Goal: Task Accomplishment & Management: Manage account settings

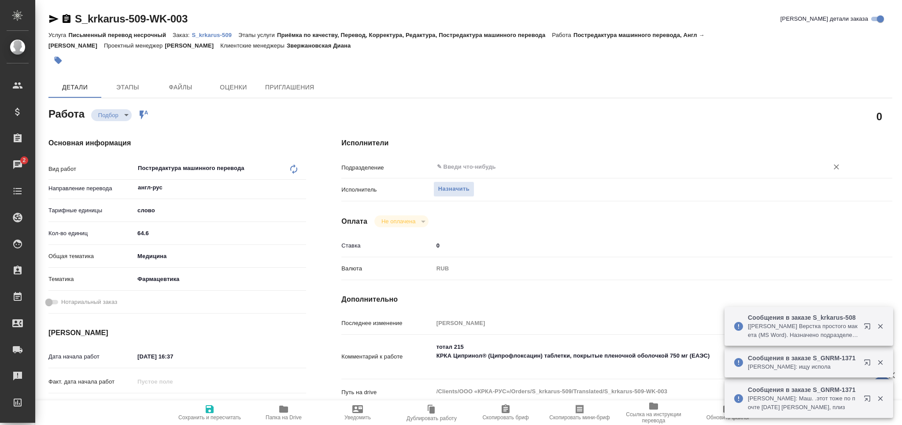
click at [495, 163] on input "text" at bounding box center [625, 167] width 378 height 11
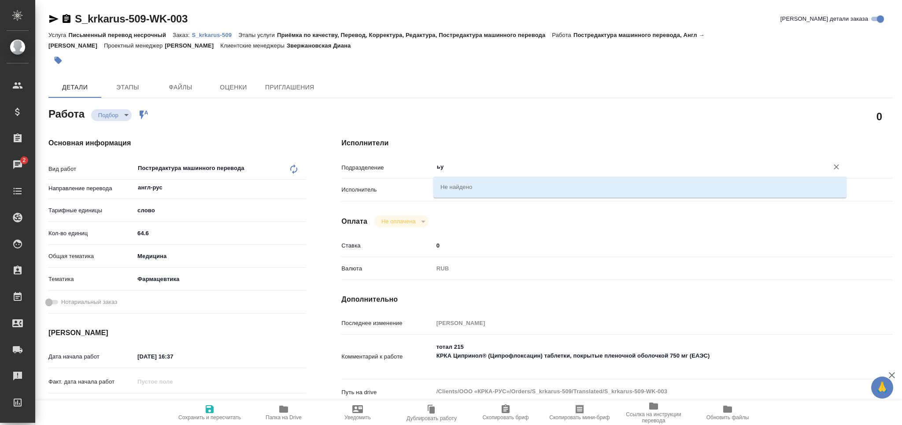
type input "ь"
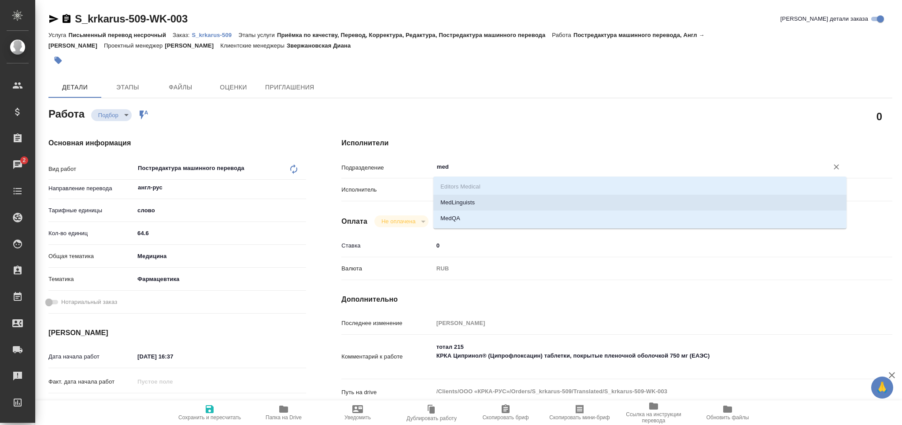
click at [460, 205] on li "MedLinguists" at bounding box center [639, 203] width 413 height 16
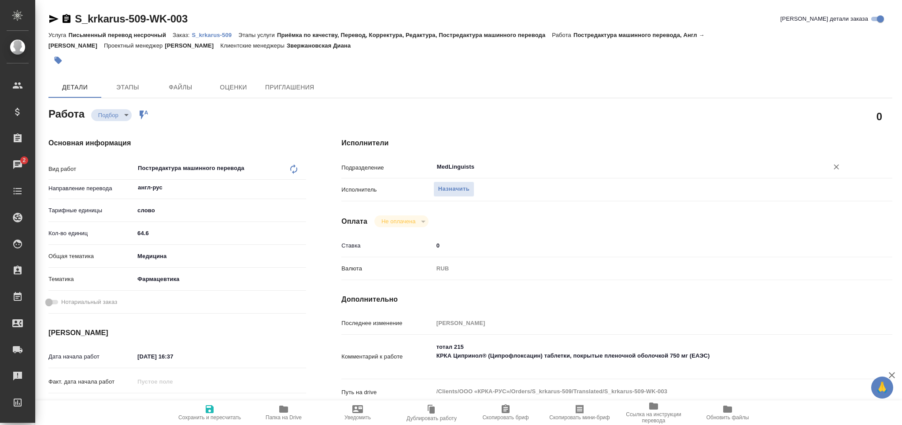
type input "MedLinguists"
click at [201, 410] on span "Сохранить и пересчитать" at bounding box center [209, 412] width 63 height 17
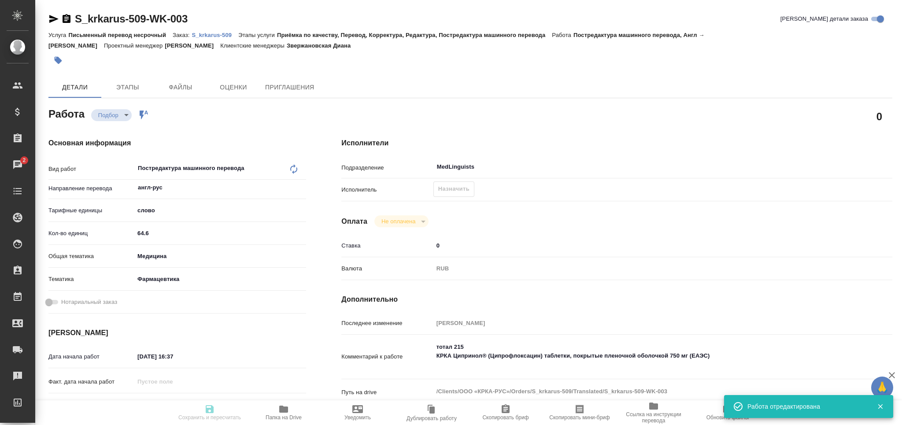
type input "recruiting"
type input "англ-рус"
type input "5a8b1489cc6b4906c91bfd90"
type input "64.6"
type input "med"
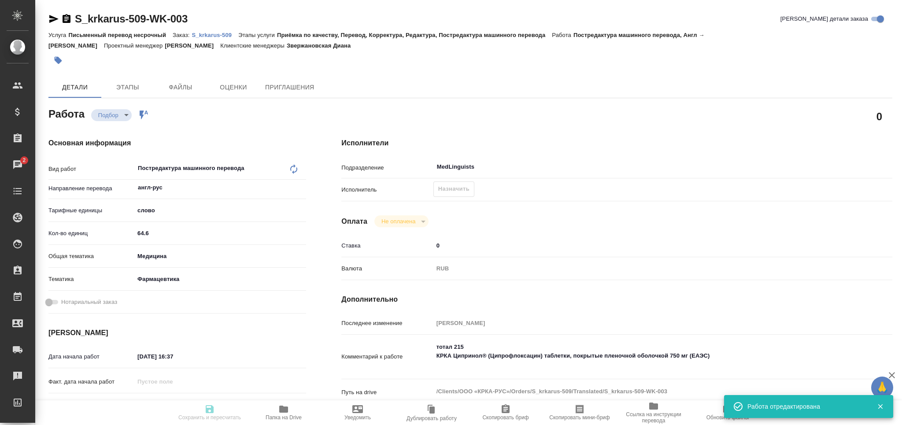
type input "6149832f2b7be24903fd7a82"
type input "[DATE] 16:37"
type input "[DATE] 14:00"
type input "MedLinguists"
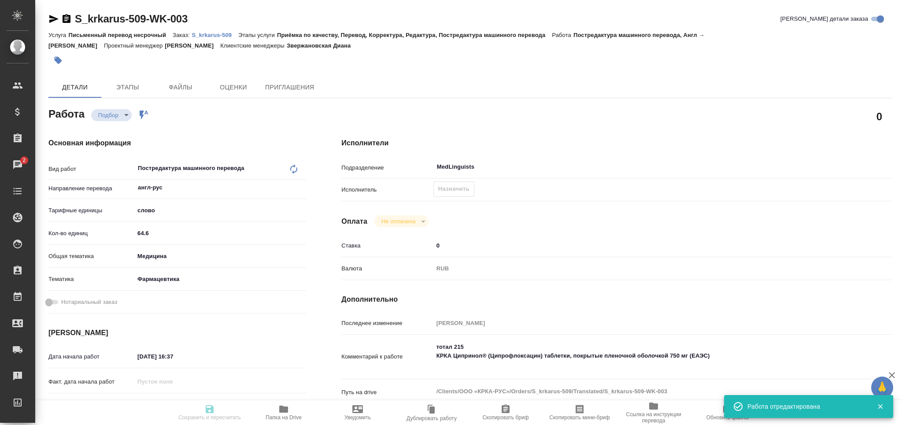
type input "notPayed"
type input "0"
type input "RUB"
type input "[PERSON_NAME]"
type input "S_krkarus-509"
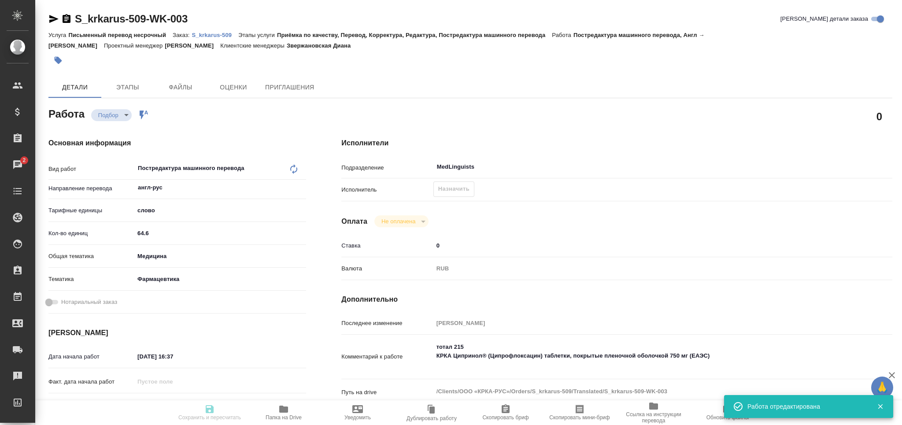
type input "Письменный перевод несрочный"
type input "Приёмка по качеству, Перевод, Корректура, Редактура, Постредактура машинного пе…"
type input "Звержановская Диана"
type input "[PERSON_NAME]"
type input "/Clients/ООО «КРКА-РУС»/Orders/S_krkarus-509"
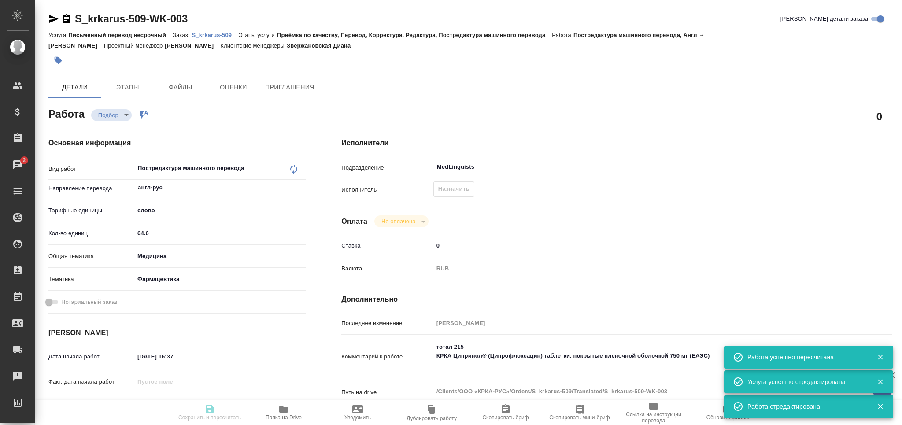
type input "recruiting"
type input "англ-рус"
type input "5a8b1489cc6b4906c91bfd90"
type input "64.6"
type input "med"
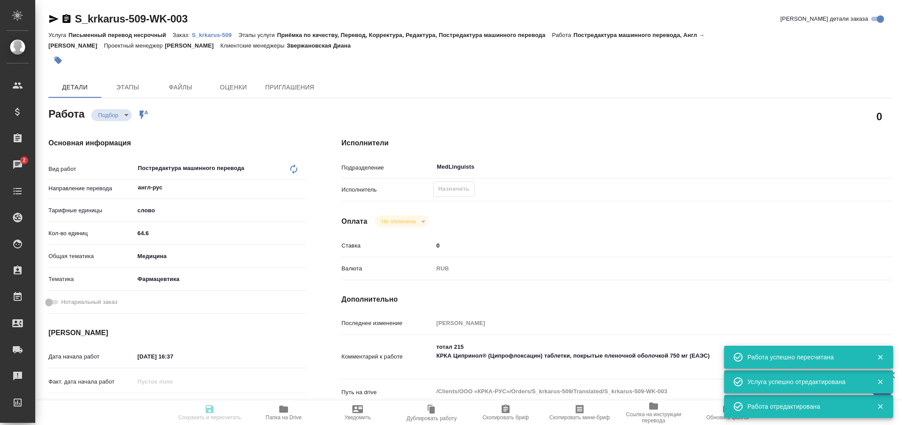
type input "6149832f2b7be24903fd7a82"
type input "19.09.2025 16:37"
type input "22.09.2025 14:00"
type input "MedLinguists"
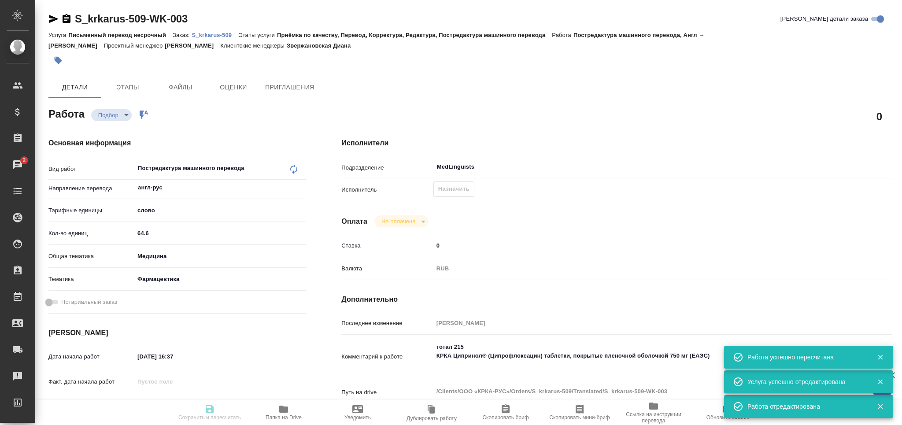
type input "notPayed"
type input "0"
type input "RUB"
type input "[PERSON_NAME]"
type input "S_krkarus-509"
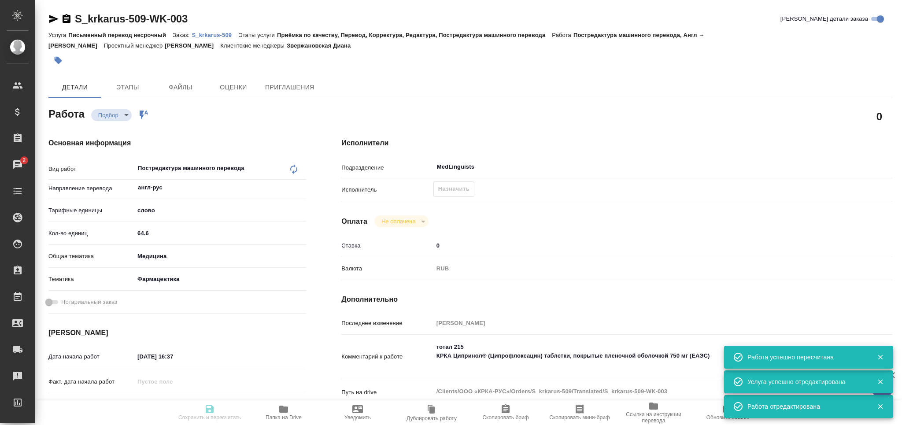
type input "Письменный перевод несрочный"
type input "Приёмка по качеству, Перевод, Корректура, Редактура, Постредактура машинного пе…"
type input "Звержановская Диана"
type input "[PERSON_NAME]"
type input "/Clients/ООО «КРКА-РУС»/Orders/S_krkarus-509"
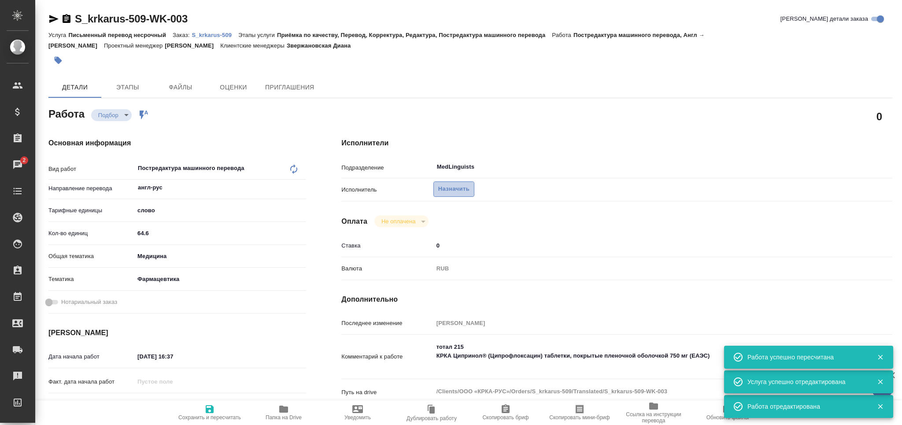
click at [453, 191] on span "Назначить" at bounding box center [453, 189] width 31 height 10
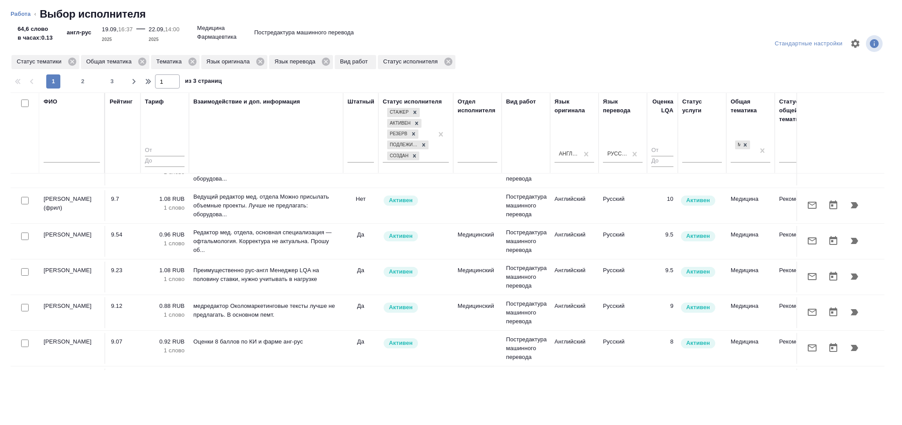
scroll to position [59, 0]
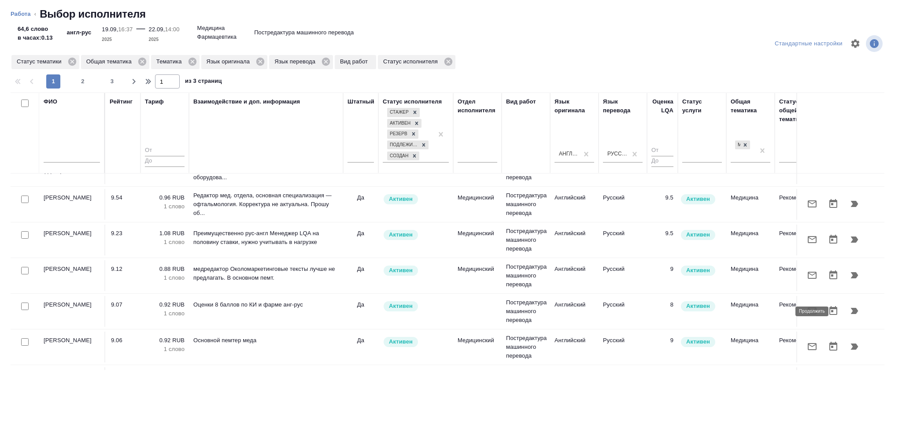
click at [851, 313] on button "button" at bounding box center [854, 310] width 21 height 21
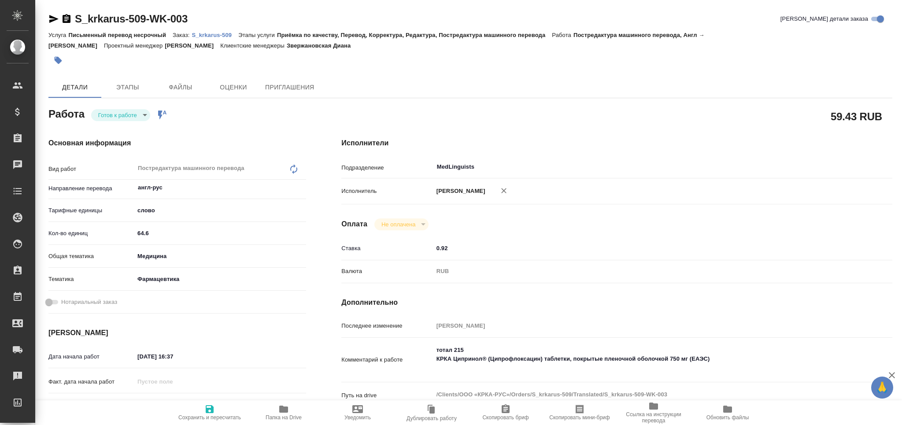
type textarea "x"
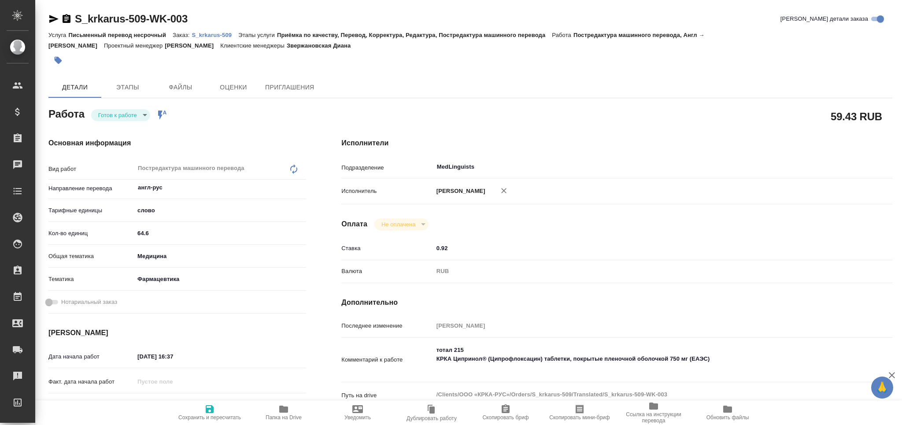
type textarea "x"
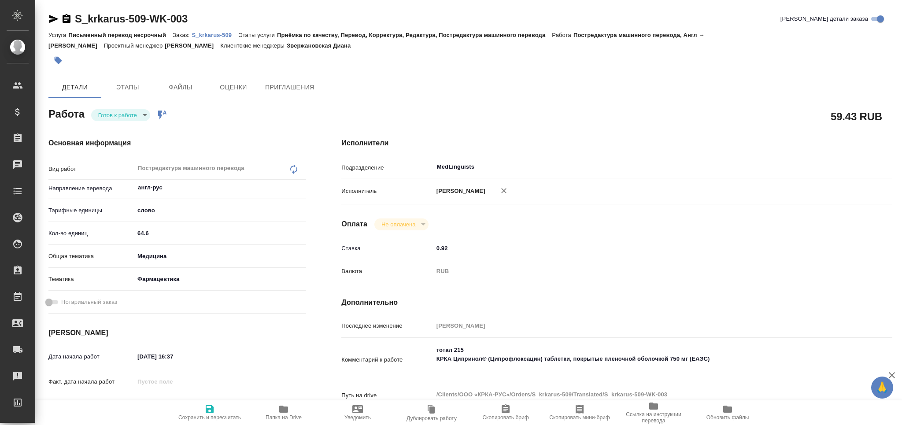
type textarea "x"
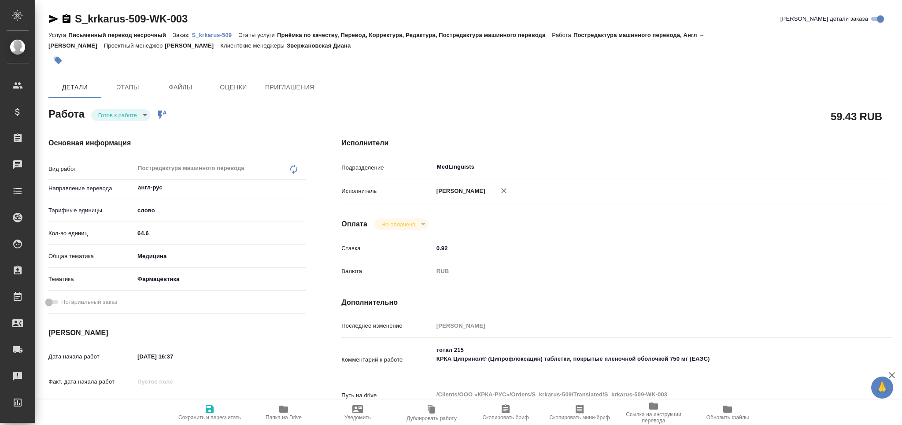
type textarea "x"
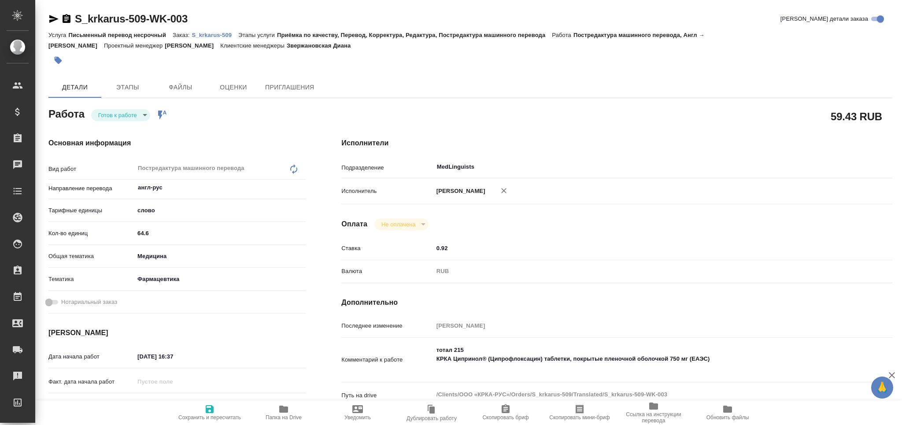
click at [220, 37] on p "S_krkarus-509" at bounding box center [215, 35] width 47 height 7
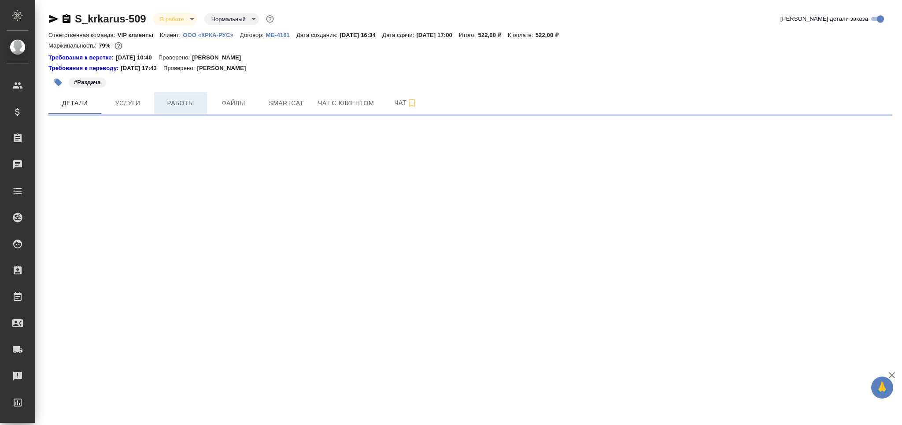
select select "RU"
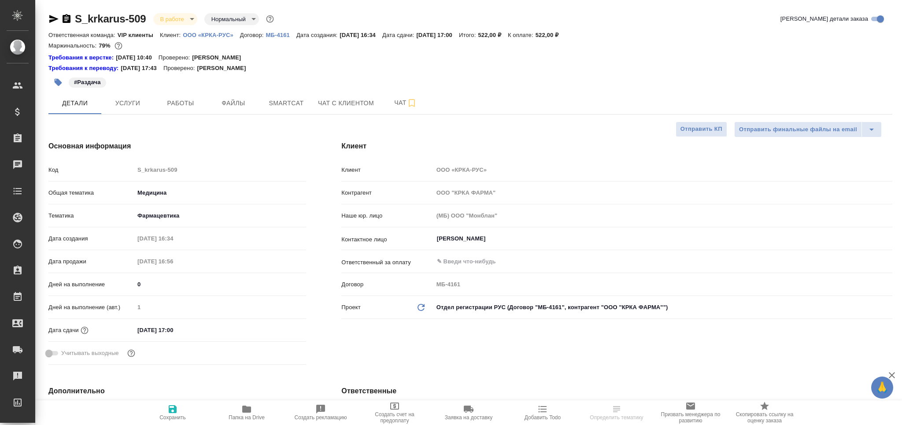
click at [193, 98] on span "Работы" at bounding box center [180, 103] width 42 height 11
type textarea "x"
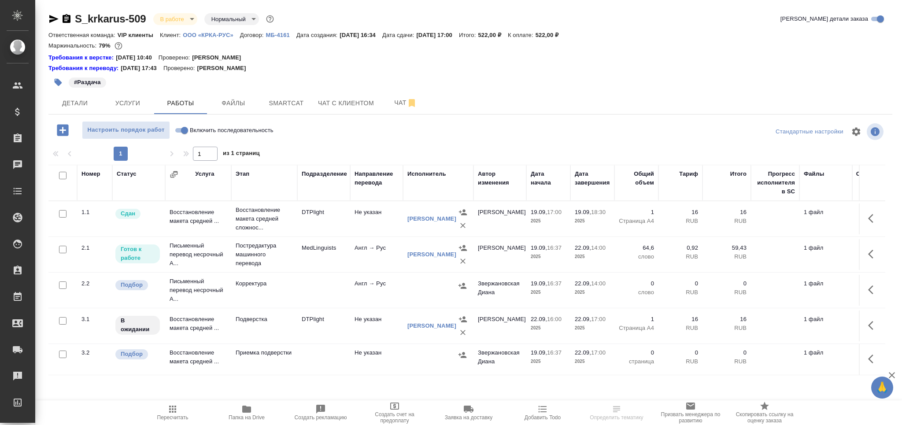
click at [63, 284] on input "checkbox" at bounding box center [62, 284] width 7 height 7
checkbox input "true"
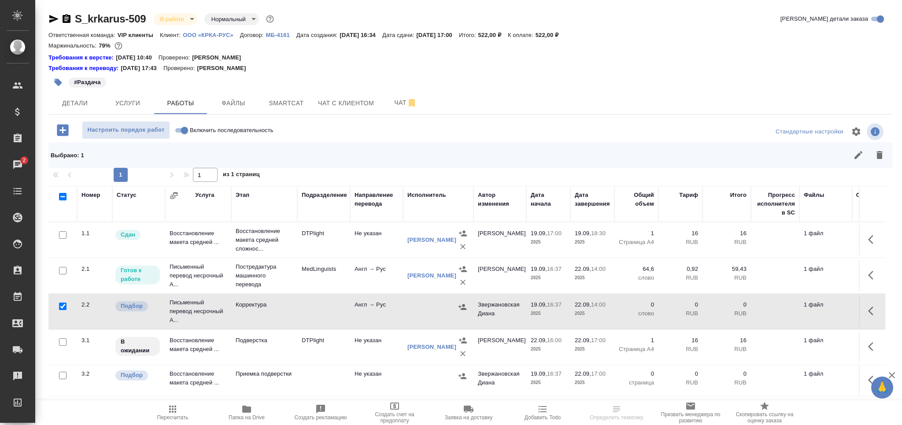
click at [64, 376] on input "checkbox" at bounding box center [62, 375] width 7 height 7
checkbox input "true"
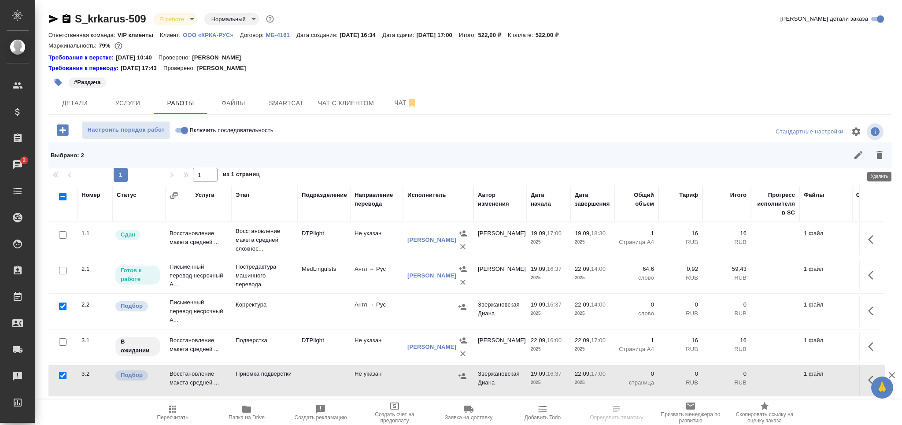
click at [878, 158] on icon "button" at bounding box center [879, 155] width 6 height 8
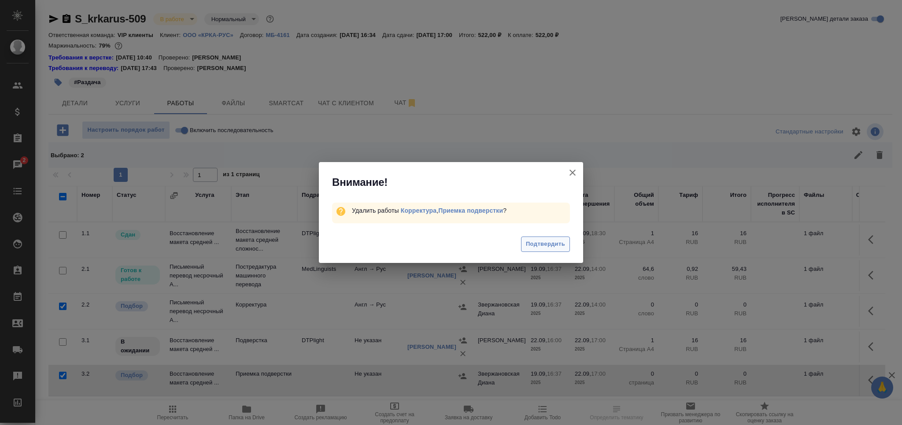
click at [545, 244] on span "Подтвердить" at bounding box center [545, 244] width 39 height 10
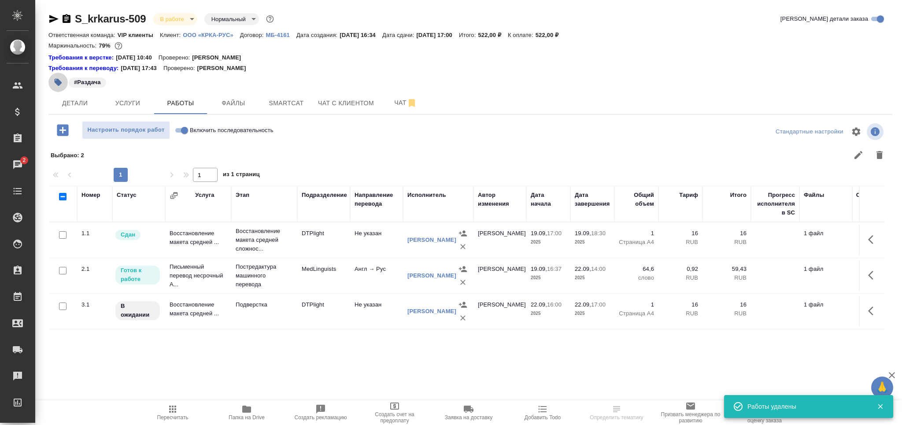
click at [57, 83] on icon "button" at bounding box center [58, 82] width 7 height 7
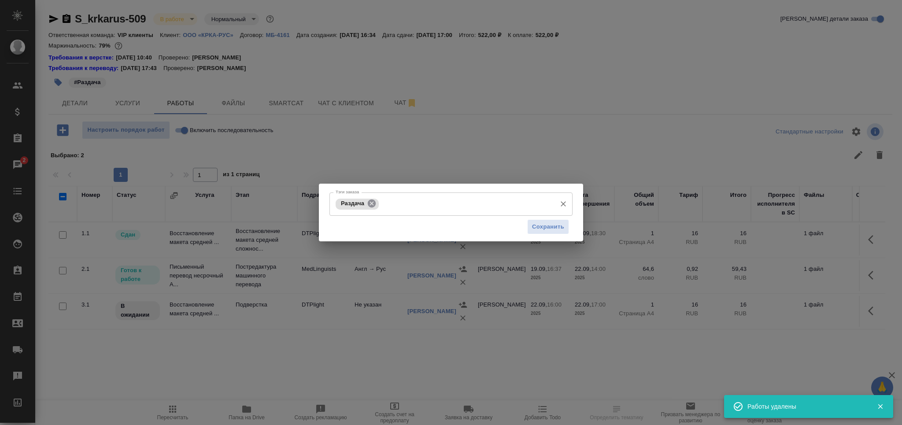
click at [375, 200] on icon at bounding box center [372, 204] width 10 height 10
click at [375, 200] on input "Тэги заказа" at bounding box center [442, 203] width 218 height 15
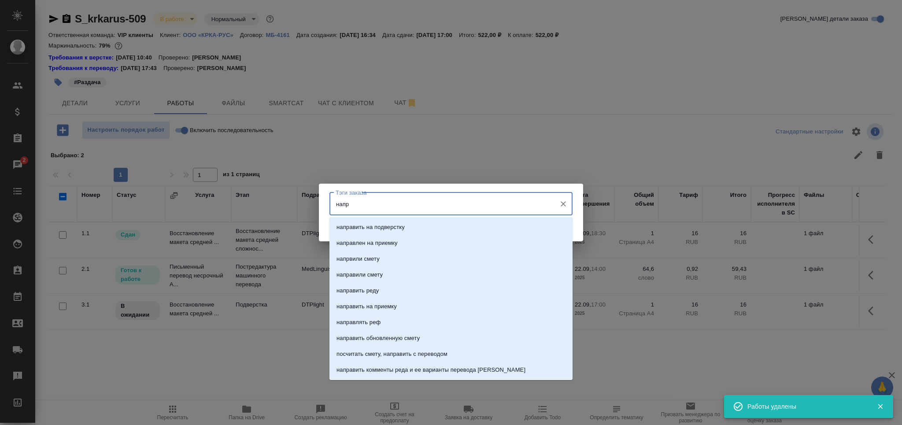
type input "напра"
click at [378, 223] on p "направить на подверстку" at bounding box center [370, 227] width 68 height 9
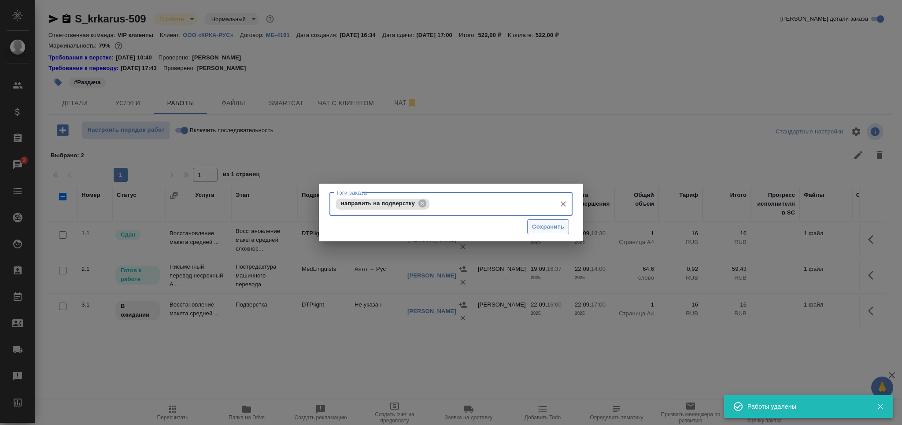
click at [527, 223] on button "Сохранить" at bounding box center [548, 226] width 42 height 15
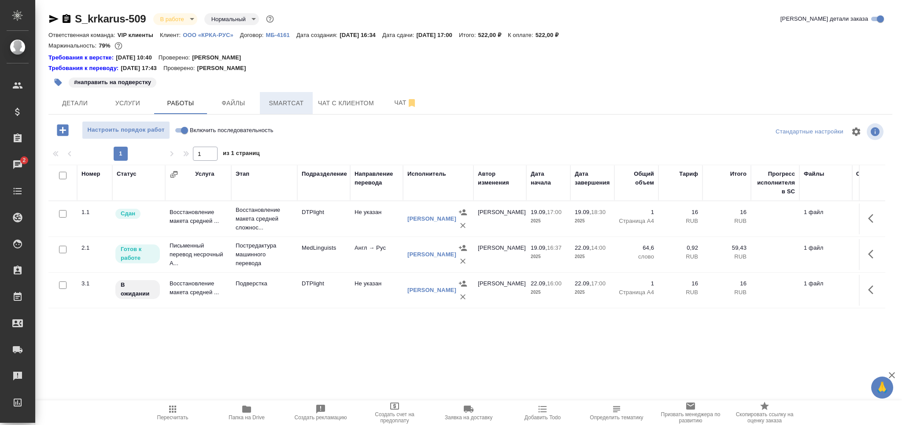
click at [294, 111] on button "Smartcat" at bounding box center [286, 103] width 53 height 22
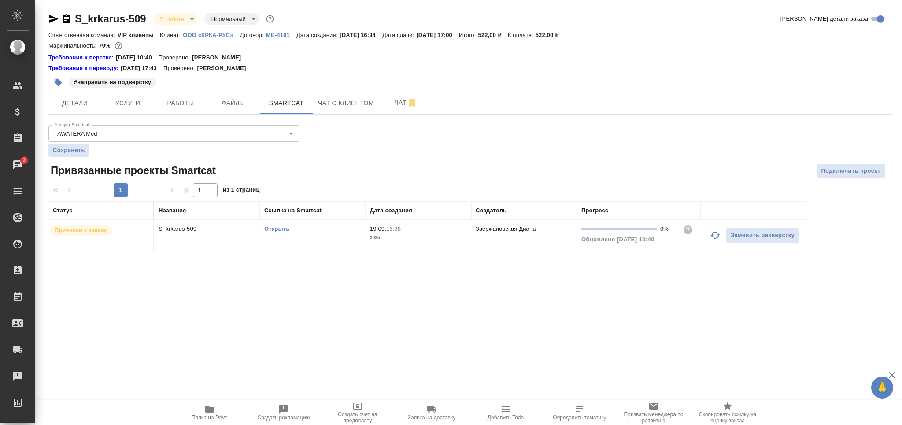
click at [282, 228] on link "Открыть" at bounding box center [276, 228] width 25 height 7
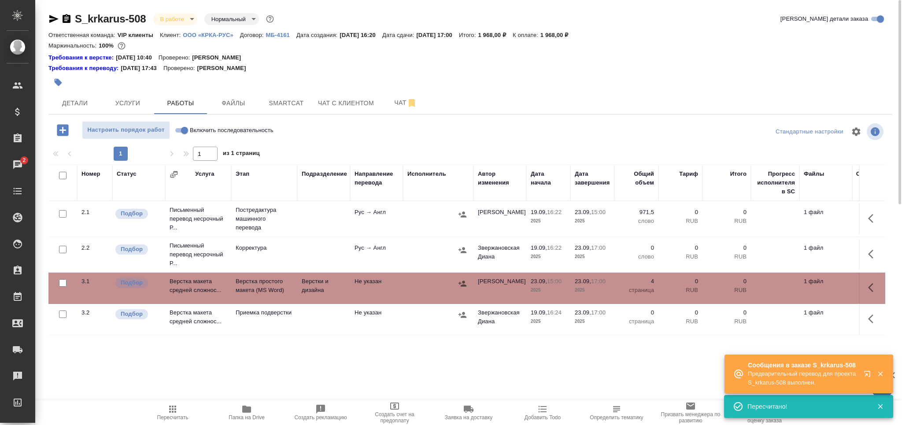
click at [167, 408] on icon "button" at bounding box center [172, 409] width 11 height 11
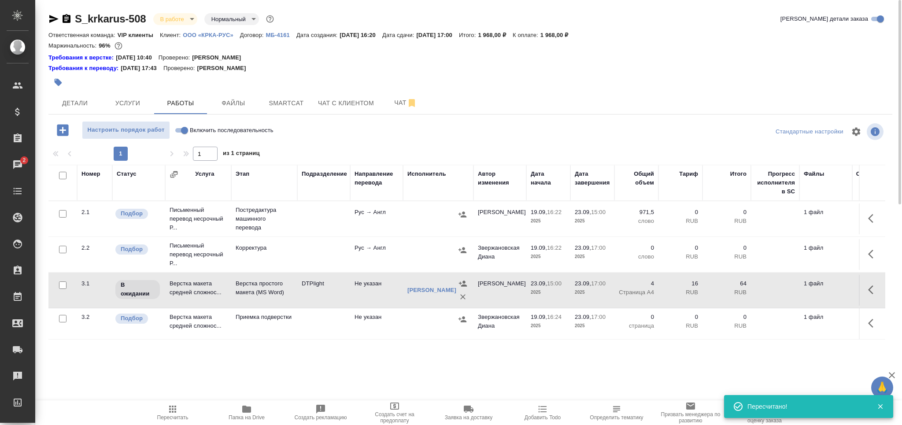
click at [63, 251] on input "checkbox" at bounding box center [62, 249] width 7 height 7
checkbox input "true"
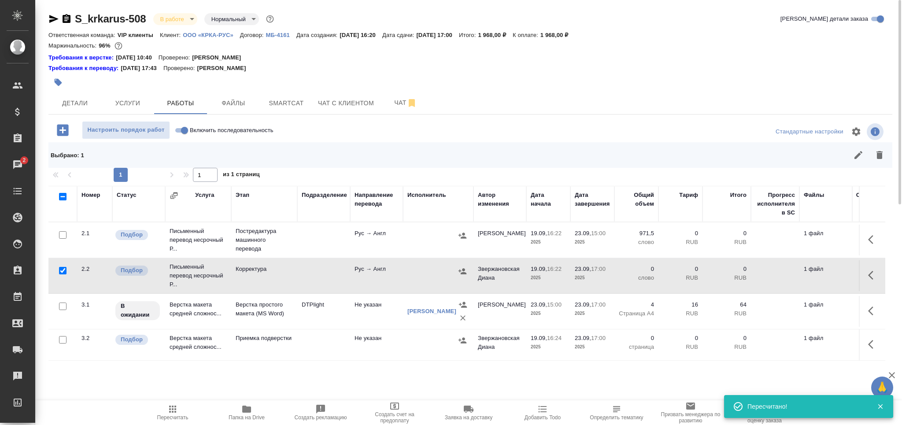
click at [66, 337] on input "checkbox" at bounding box center [62, 339] width 7 height 7
checkbox input "true"
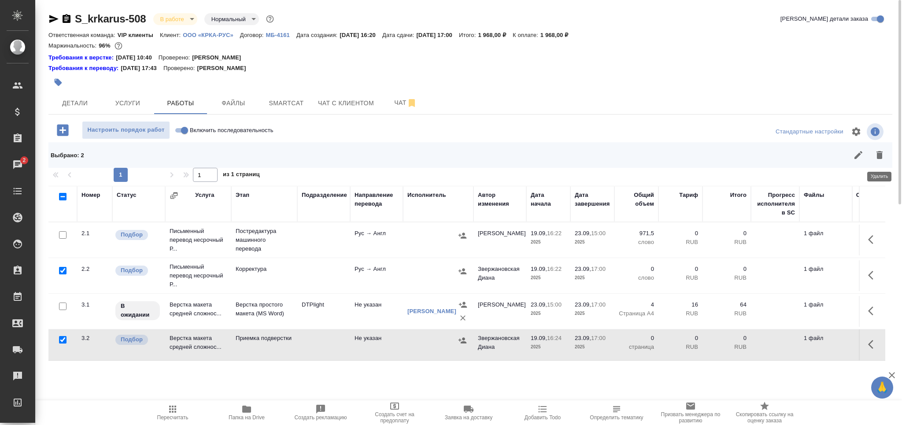
click at [879, 151] on icon "button" at bounding box center [879, 155] width 6 height 8
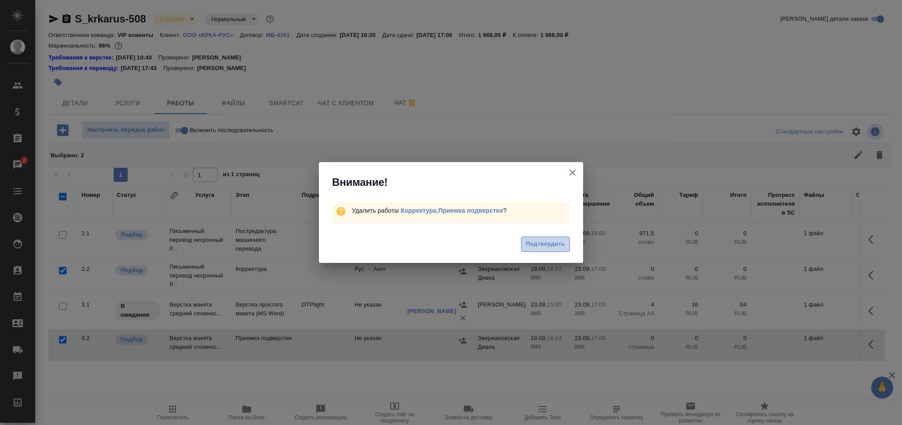
click at [544, 242] on span "Подтвердить" at bounding box center [545, 244] width 39 height 10
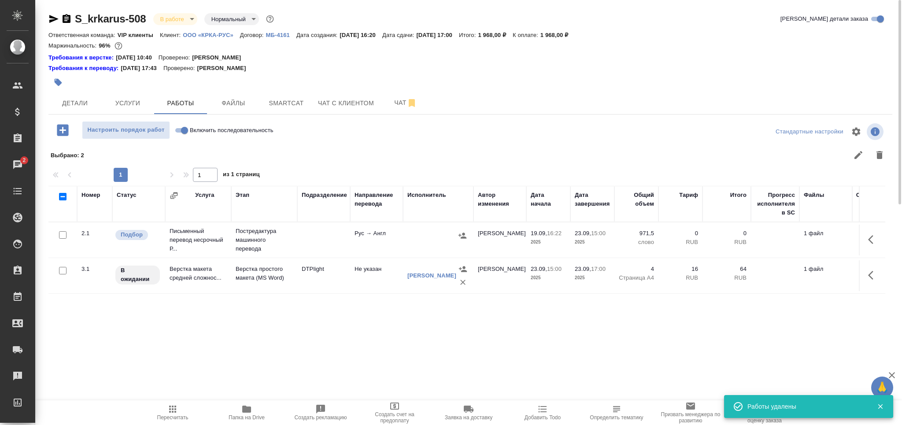
click at [279, 243] on p "Постредактура машинного перевода" at bounding box center [264, 240] width 57 height 26
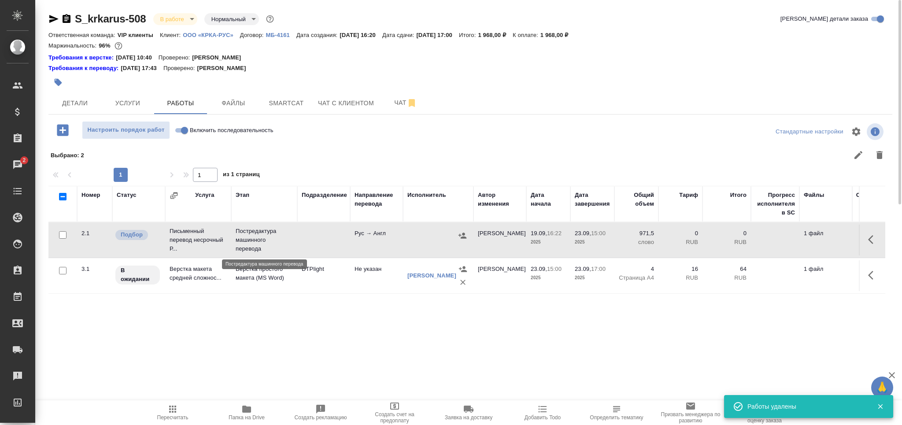
click at [279, 243] on p "Постредактура машинного перевода" at bounding box center [264, 240] width 57 height 26
click at [187, 420] on button "Пересчитать" at bounding box center [173, 412] width 74 height 25
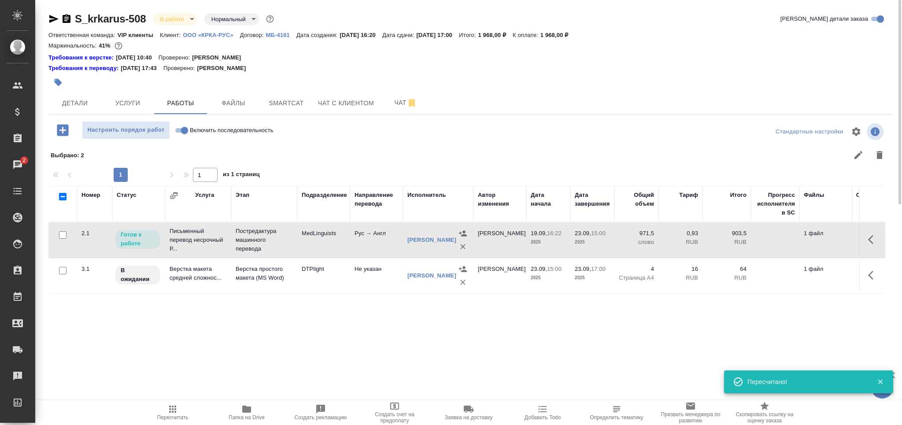
click at [60, 81] on icon "button" at bounding box center [58, 82] width 9 height 9
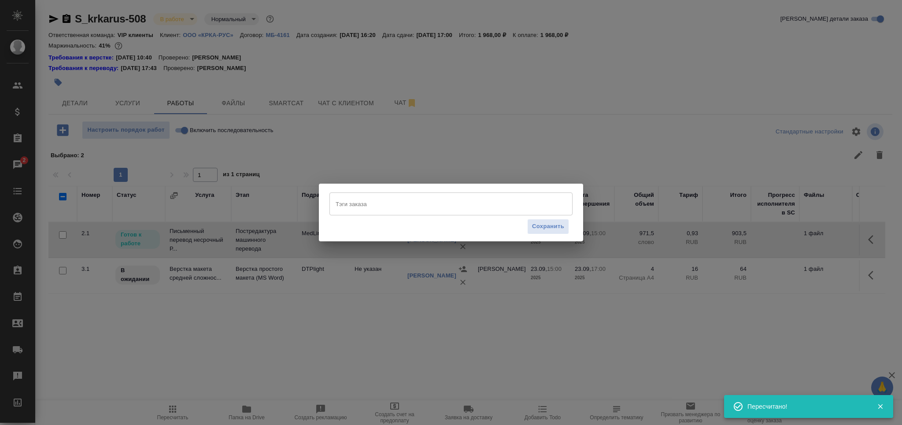
click at [363, 213] on div "Тэги заказа" at bounding box center [450, 203] width 243 height 23
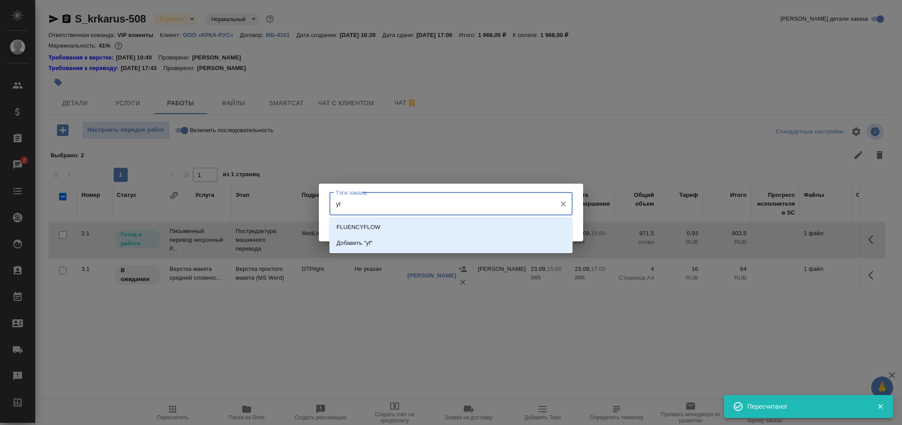
type input "y"
type input "напра"
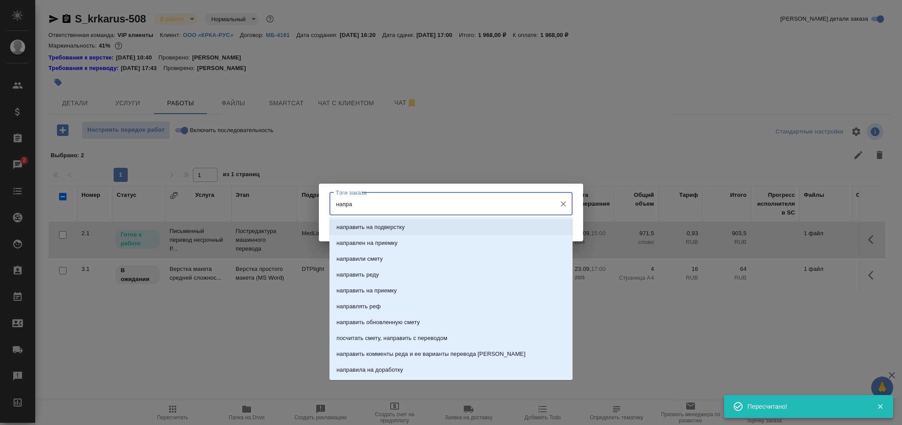
click at [367, 226] on p "направить на подверстку" at bounding box center [370, 227] width 68 height 9
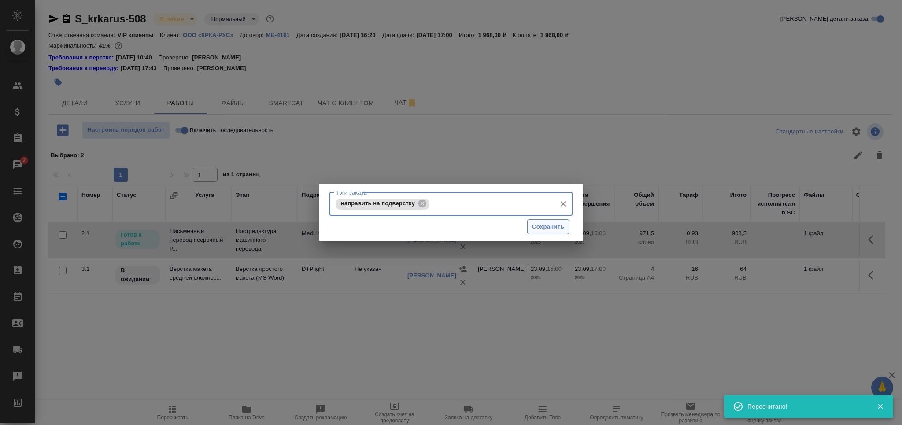
click at [546, 232] on button "Сохранить" at bounding box center [548, 226] width 42 height 15
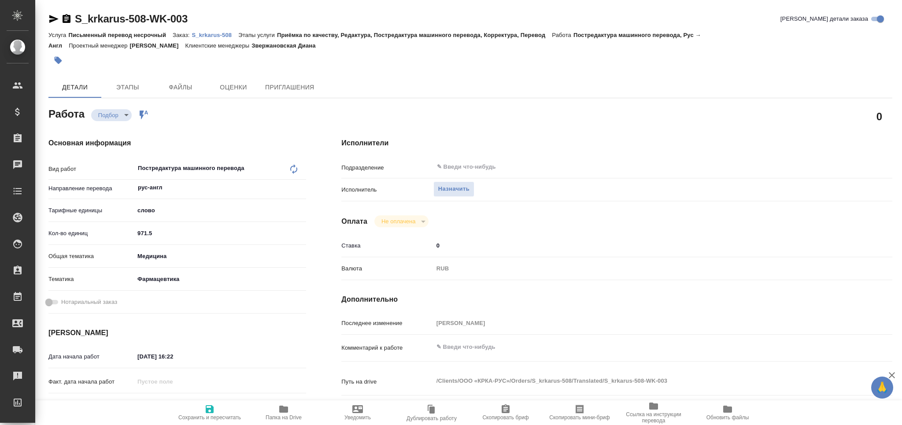
type textarea "x"
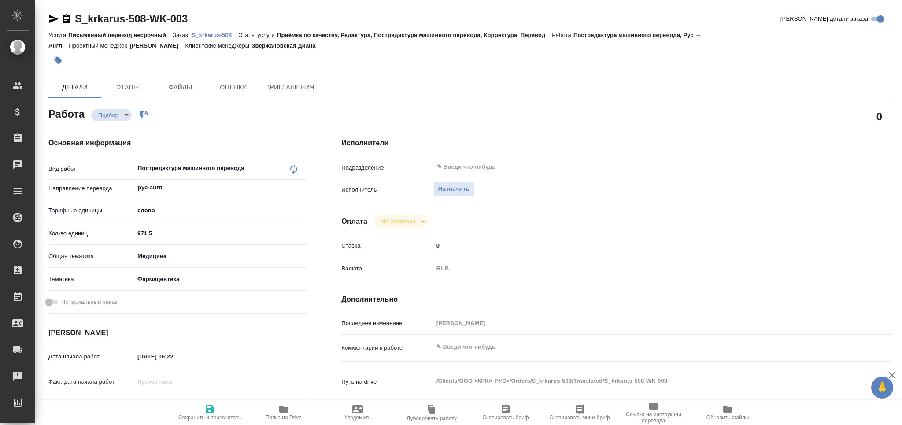
type textarea "x"
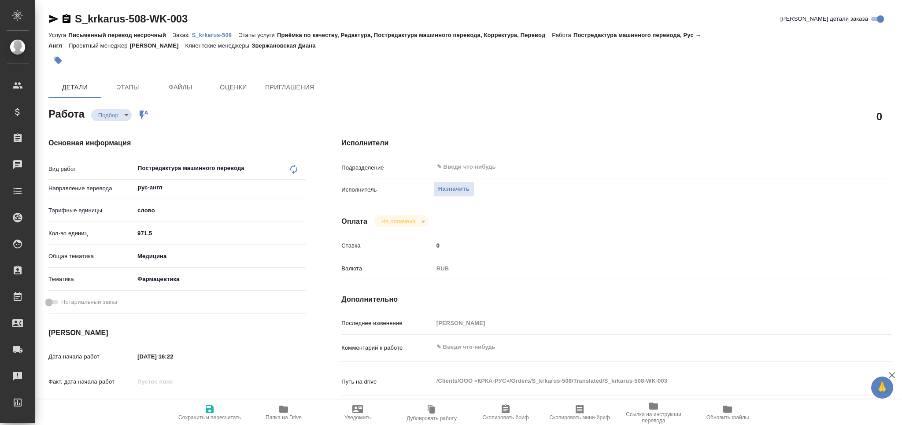
type textarea "x"
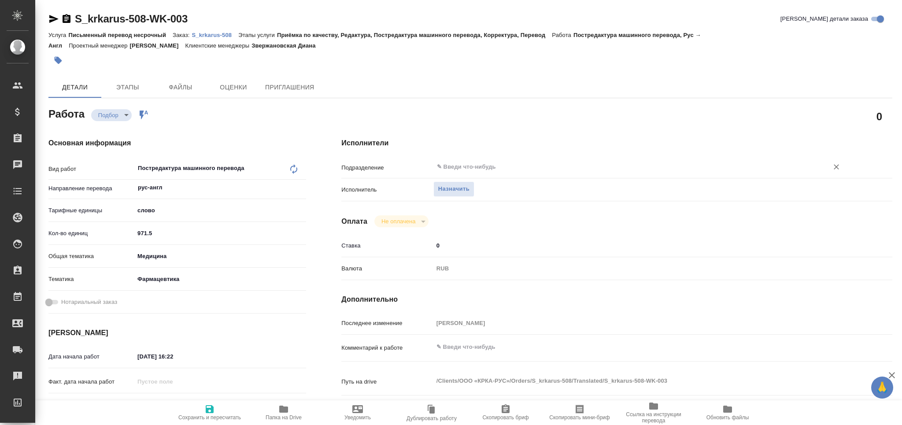
type textarea "x"
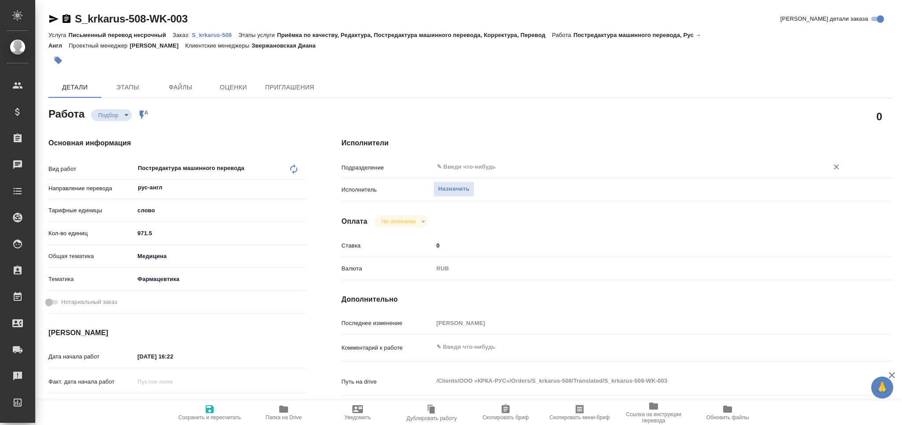
click at [476, 167] on input "text" at bounding box center [625, 167] width 378 height 11
type textarea "x"
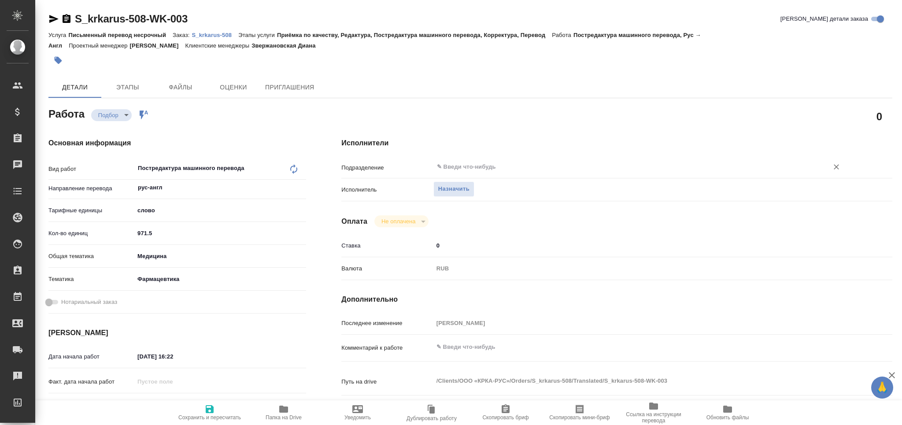
type textarea "x"
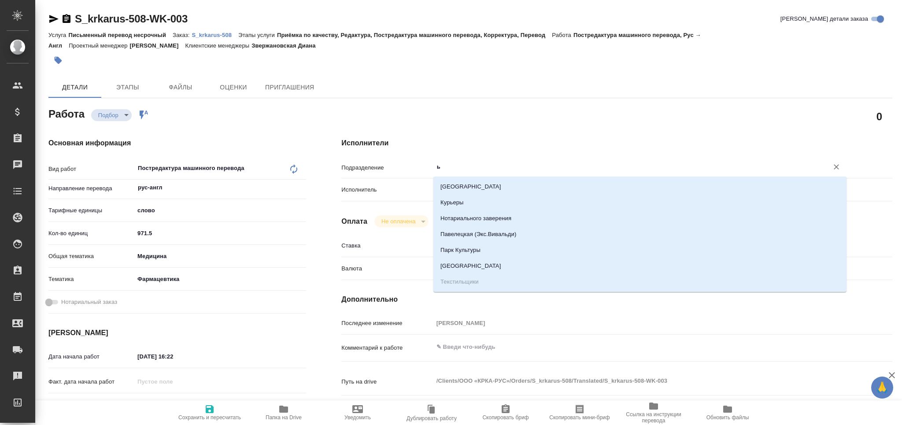
type input "ьу"
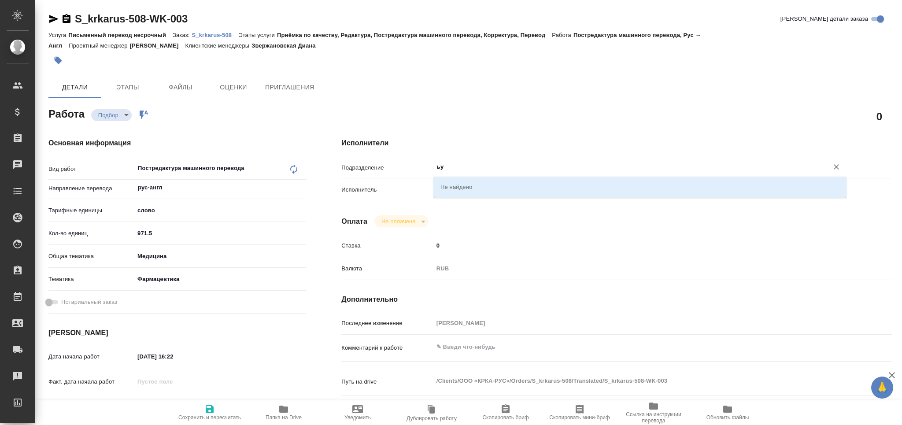
type textarea "x"
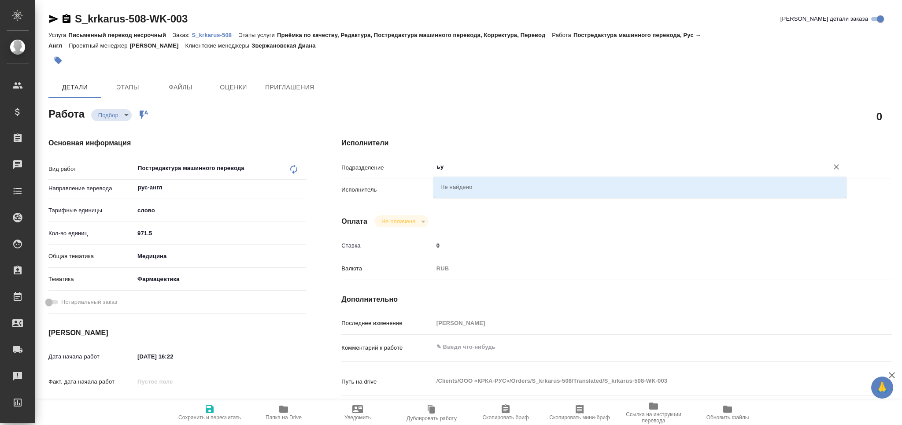
type input "ь"
type input "med"
type textarea "x"
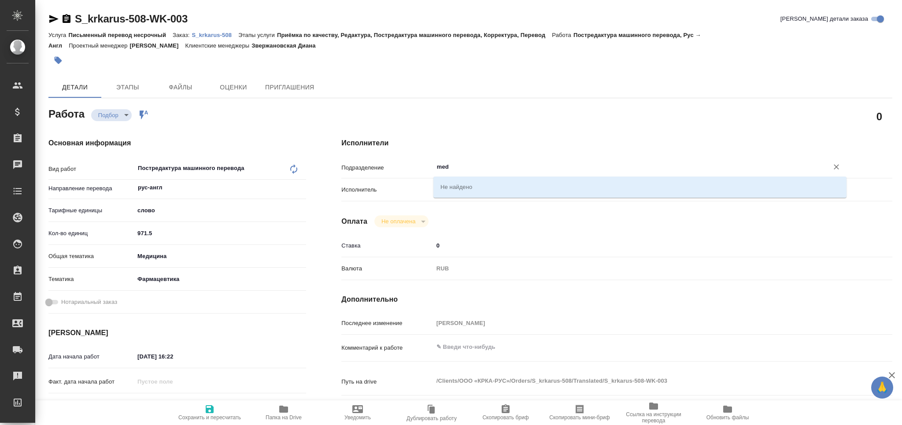
type textarea "x"
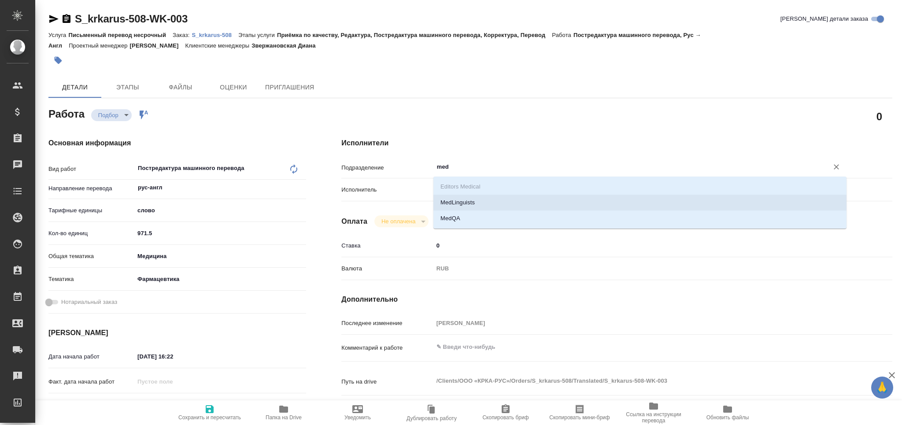
click at [465, 201] on li "MedLinguists" at bounding box center [639, 203] width 413 height 16
type textarea "x"
type input "MedLinguists"
type textarea "x"
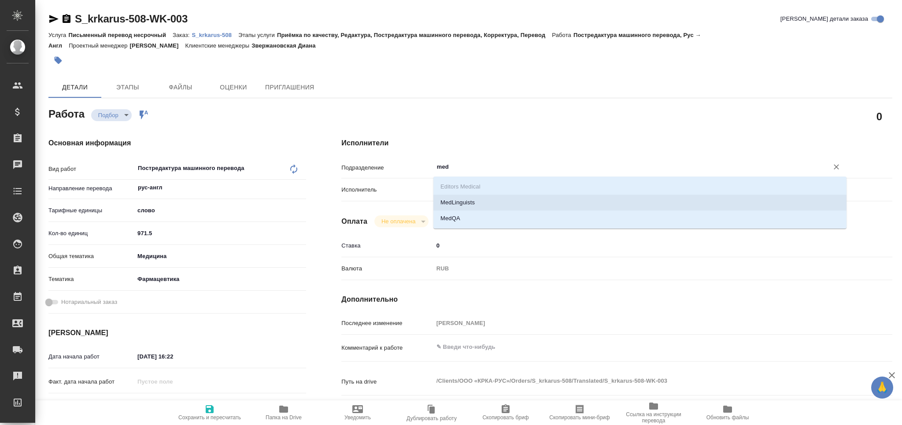
type textarea "x"
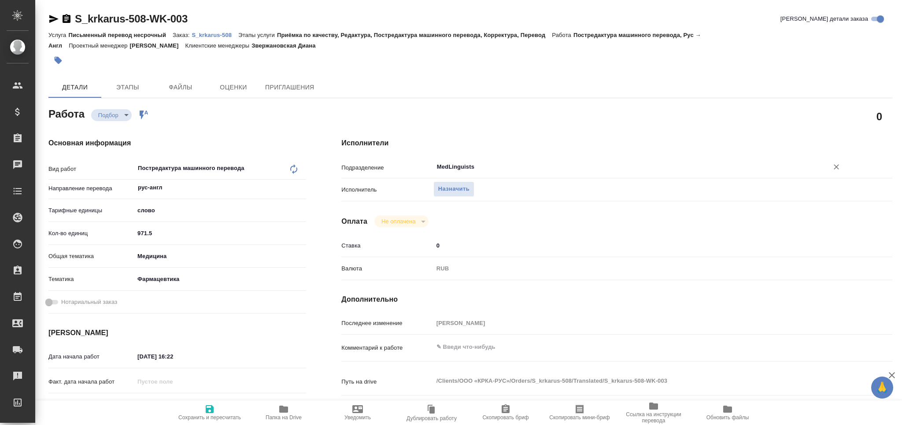
type textarea "x"
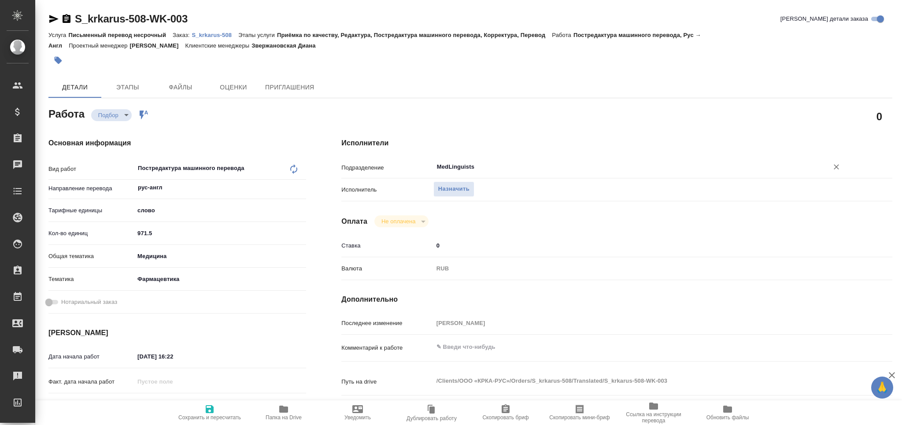
type input "MedLinguists"
click at [203, 414] on span "Сохранить и пересчитать" at bounding box center [209, 417] width 63 height 6
type textarea "x"
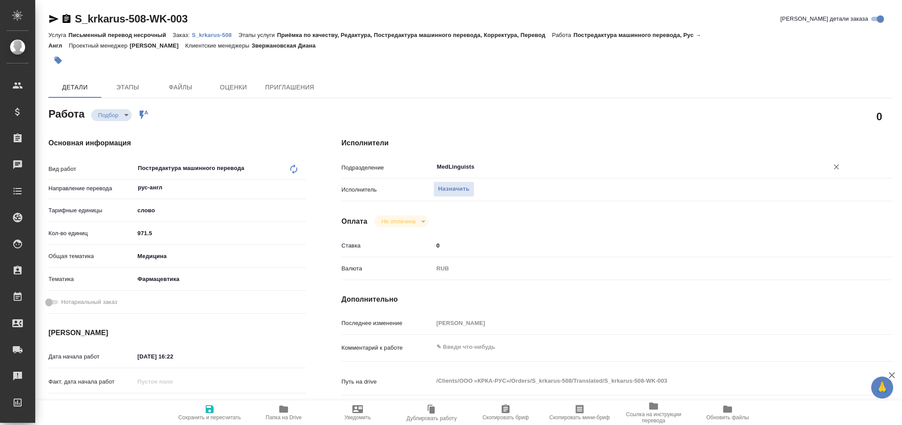
type textarea "x"
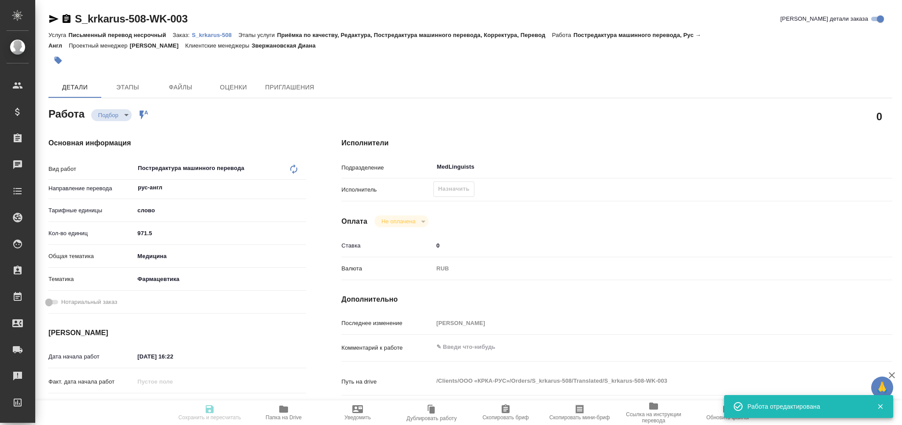
type textarea "x"
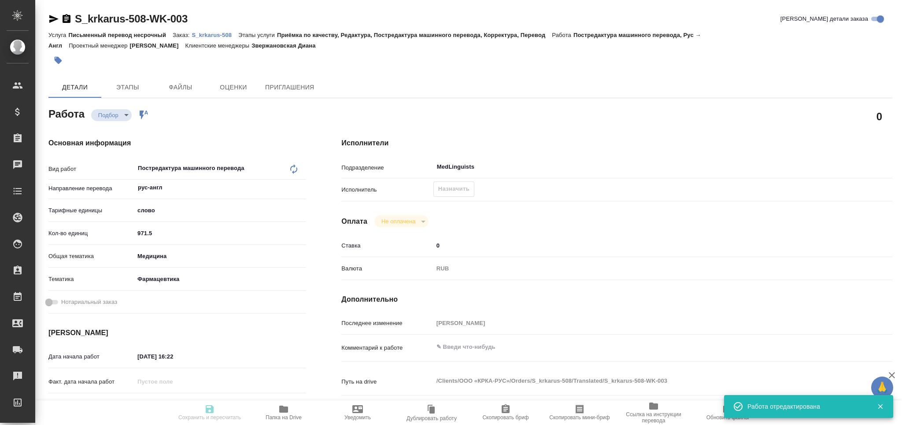
type input "recruiting"
type textarea "Постредактура машинного перевода"
type textarea "x"
type input "рус-англ"
type input "5a8b1489cc6b4906c91bfd90"
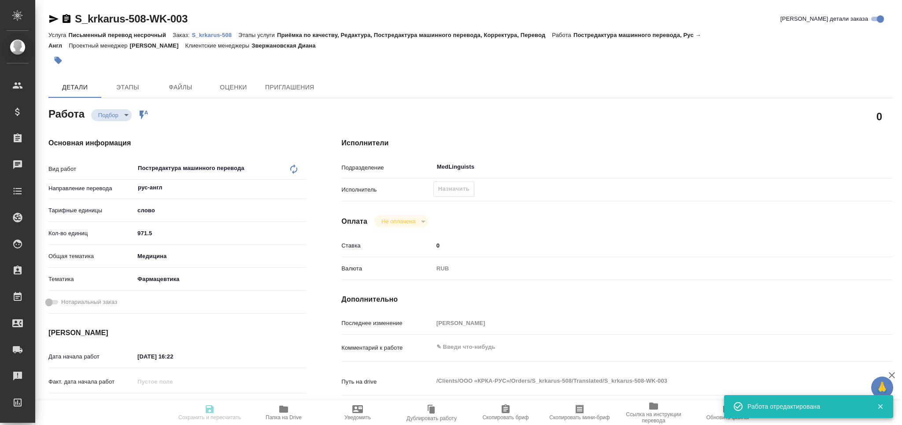
type input "971.5"
type input "med"
type input "6149832f2b7be24903fd7a82"
type input "19.09.2025 16:22"
type input "23.09.2025 15:00"
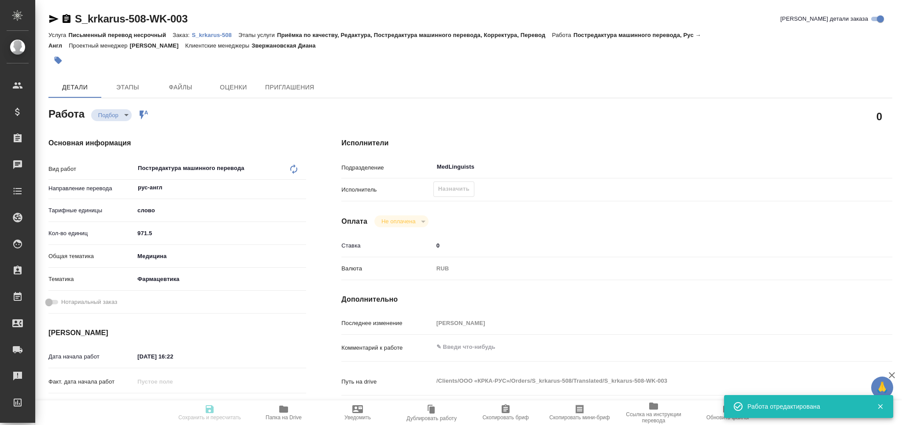
type input "23.09.2025 17:00"
type input "MedLinguists"
type input "notPayed"
type input "0"
type input "RUB"
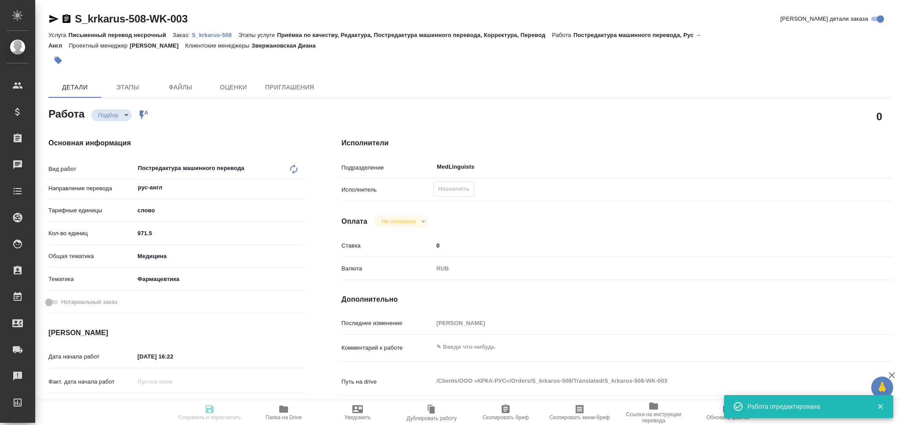
type input "[PERSON_NAME]"
type textarea "x"
type textarea "/Clients/ООО «КРКА-РУС»/Orders/S_krkarus-508/Translated/S_krkarus-508-WK-003"
type textarea "x"
type input "S_krkarus-508"
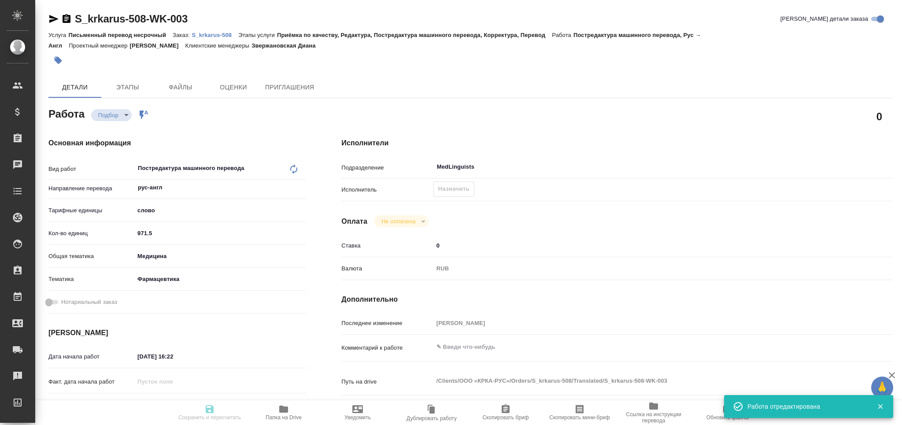
type input "Письменный перевод несрочный"
type input "Приёмка по качеству, Редактура, Постредактура машинного перевода, Корректура, П…"
type input "Звержановская Диана"
type input "Оксютович Ирина"
type input "/Clients/ООО «КРКА-РУС»/Orders/S_krkarus-508"
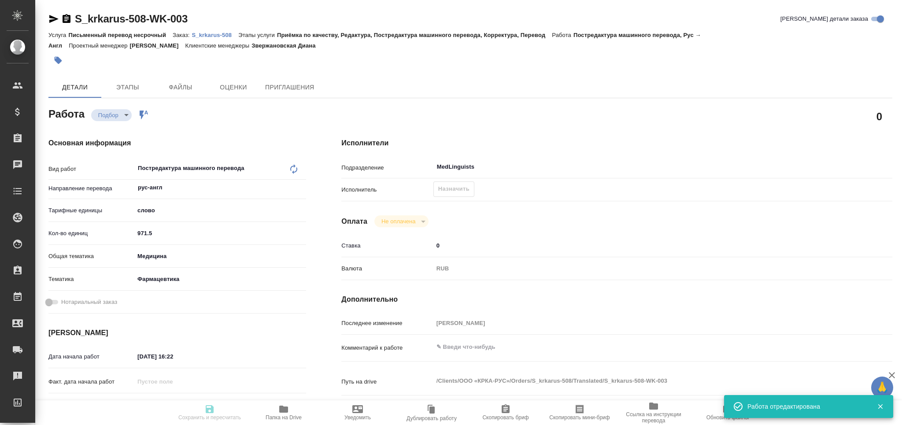
type textarea "x"
type textarea "КРКА Энроксил® таблетки со вкусом мяса (энрофлоксацин), таблетки для орального …"
type textarea "x"
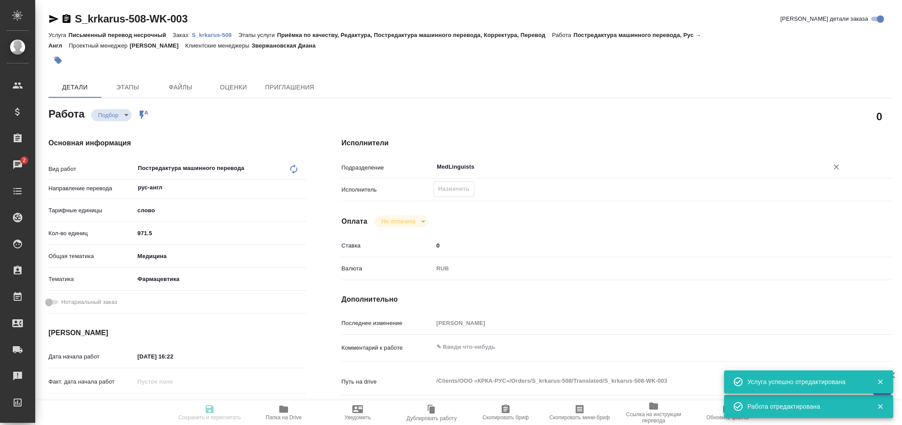
type textarea "x"
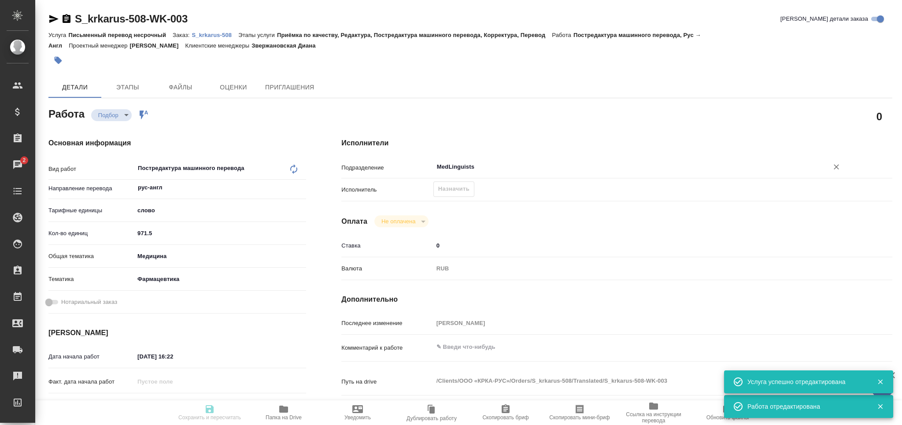
type textarea "x"
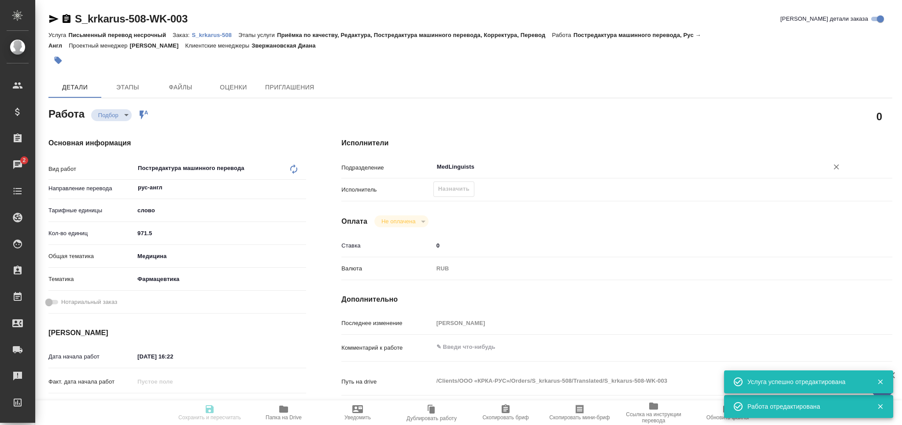
type textarea "x"
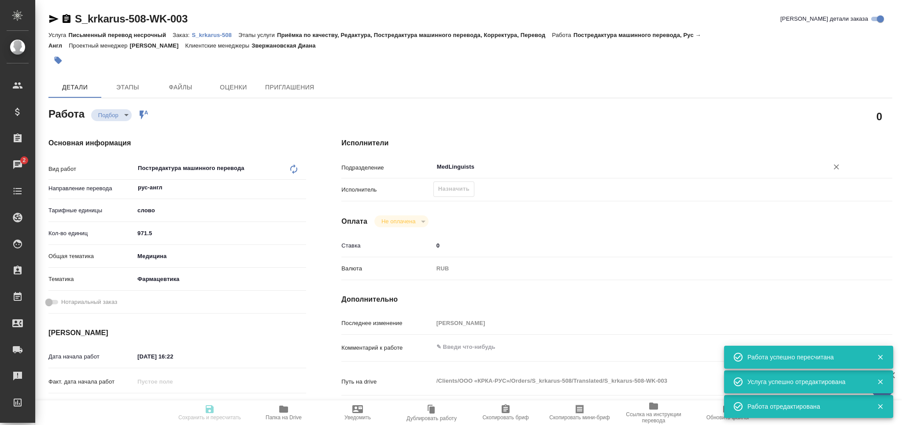
type input "recruiting"
type textarea "Постредактура машинного перевода"
type textarea "x"
type input "рус-англ"
type input "5a8b1489cc6b4906c91bfd90"
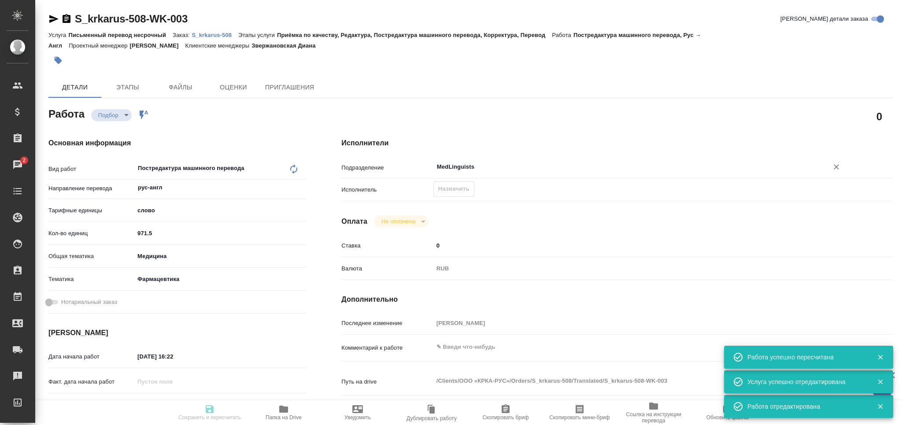
type input "971.5"
type input "med"
type input "6149832f2b7be24903fd7a82"
type input "19.09.2025 16:22"
type input "23.09.2025 15:00"
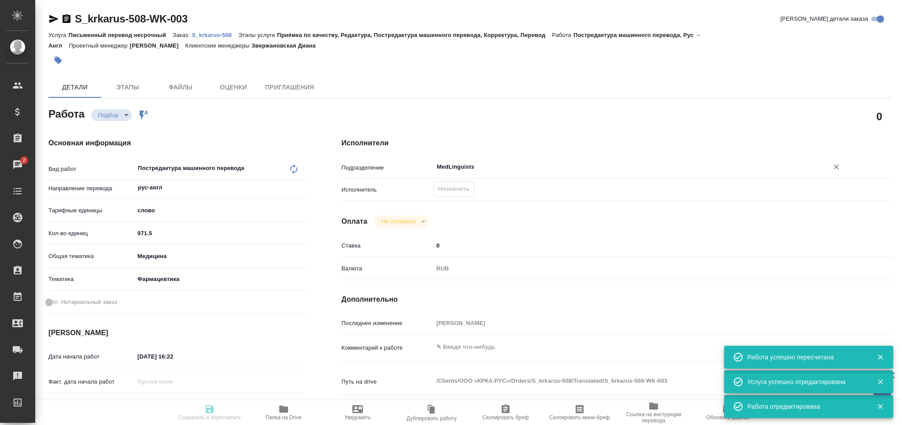
type input "23.09.2025 17:00"
type input "MedLinguists"
type input "notPayed"
type input "0"
type input "RUB"
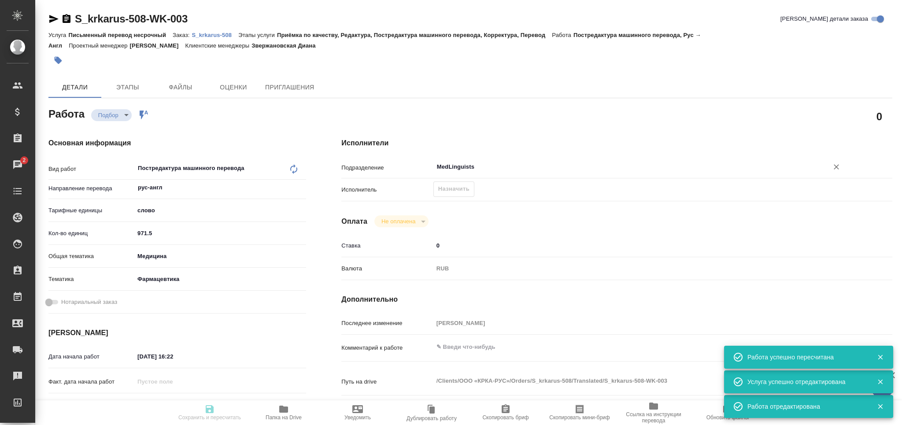
type input "Грабко Мария"
type textarea "x"
type textarea "/Clients/ООО «КРКА-РУС»/Orders/S_krkarus-508/Translated/S_krkarus-508-WK-003"
type textarea "x"
type input "S_krkarus-508"
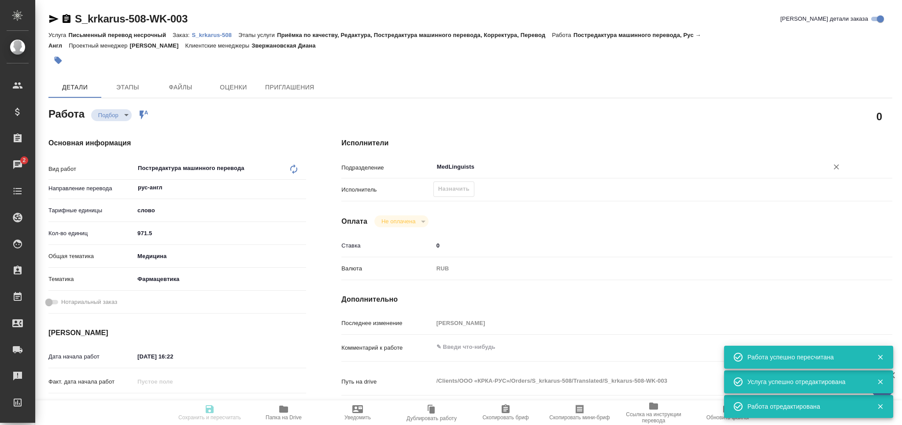
type input "Письменный перевод несрочный"
type input "Приёмка по качеству, Редактура, Постредактура машинного перевода, Корректура, П…"
type input "Звержановская Диана"
type input "[PERSON_NAME]"
type input "/Clients/ООО «КРКА-РУС»/Orders/S_krkarus-508"
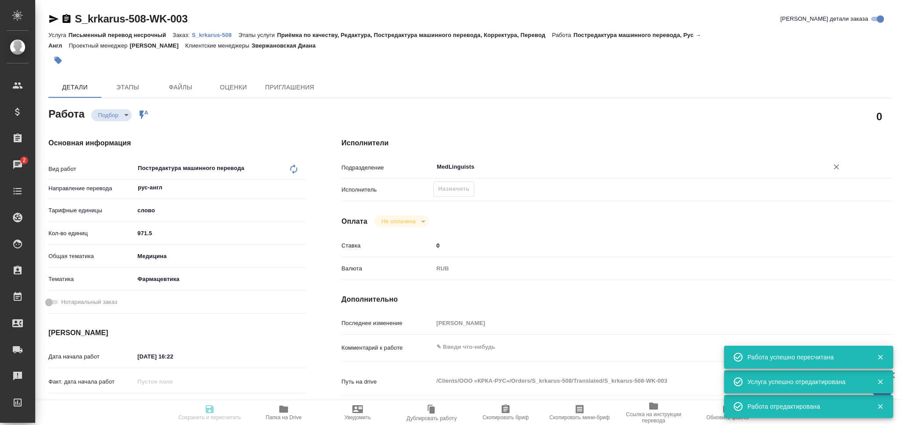
type textarea "x"
type textarea "КРКА Энроксил® таблетки со вкусом мяса (энрофлоксацин), таблетки для орального …"
type textarea "x"
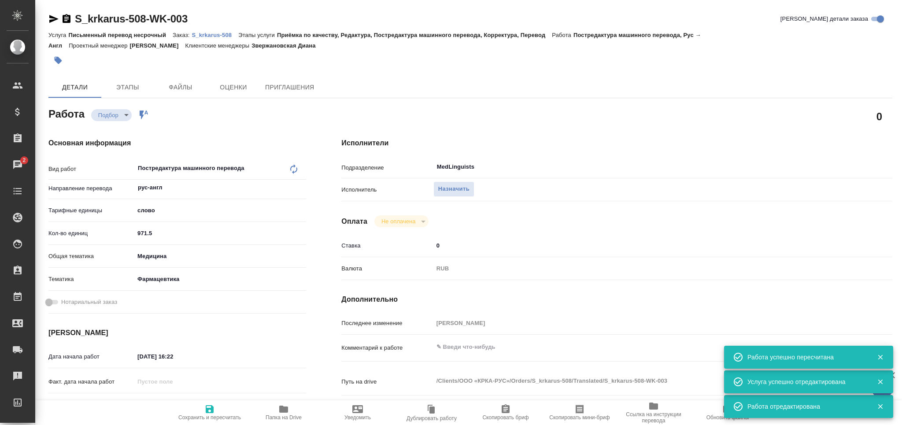
type textarea "x"
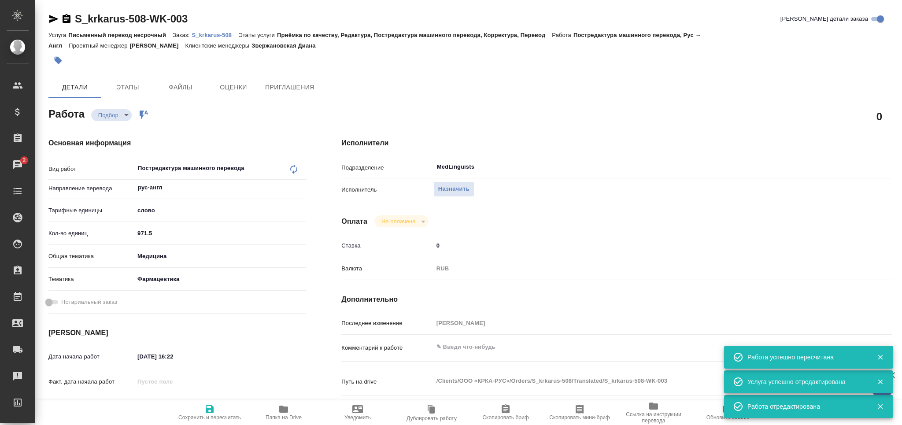
type textarea "x"
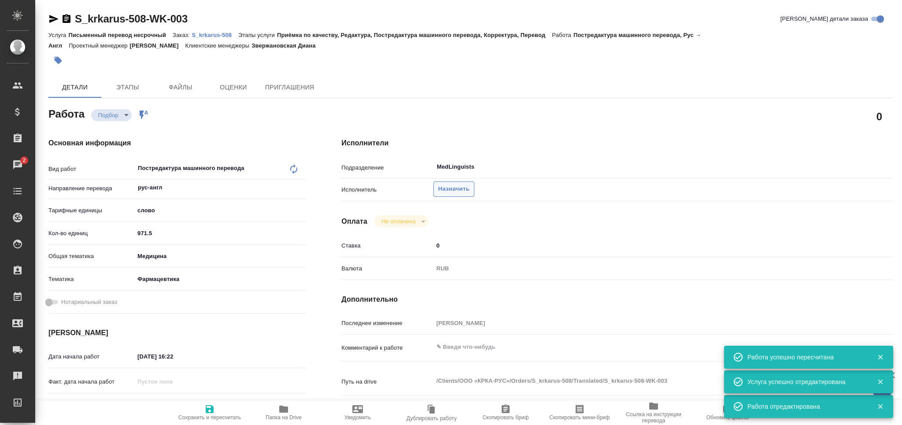
type textarea "x"
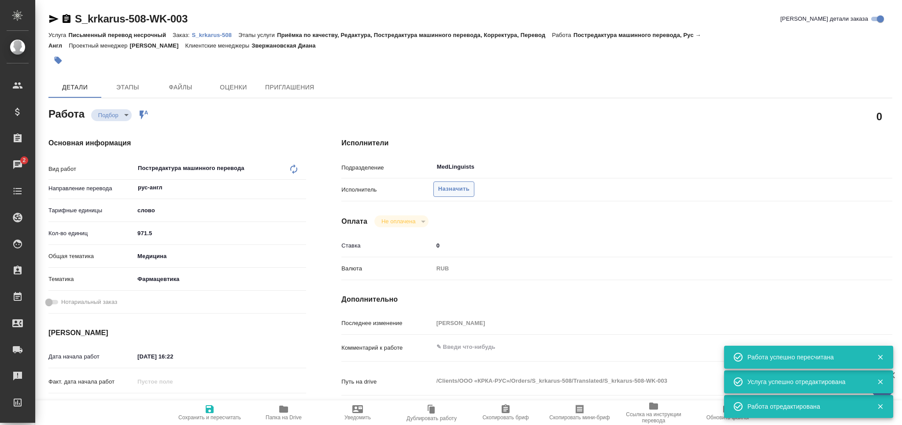
type textarea "x"
click at [455, 185] on span "Назначить" at bounding box center [453, 189] width 31 height 10
type textarea "x"
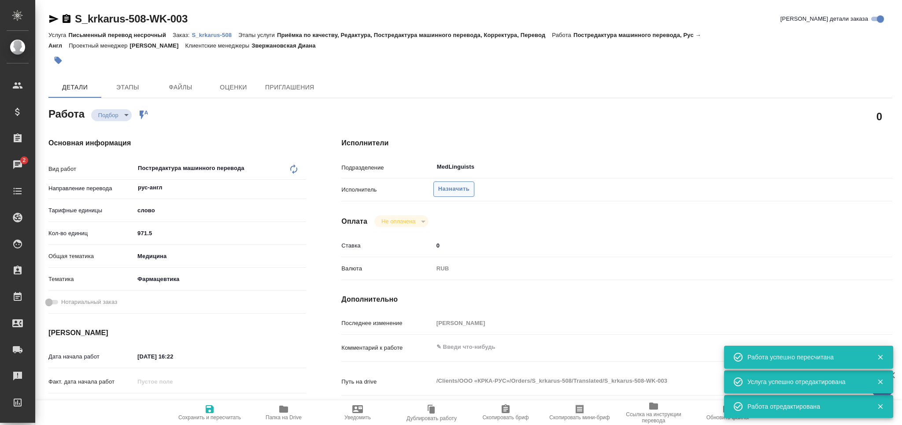
type textarea "x"
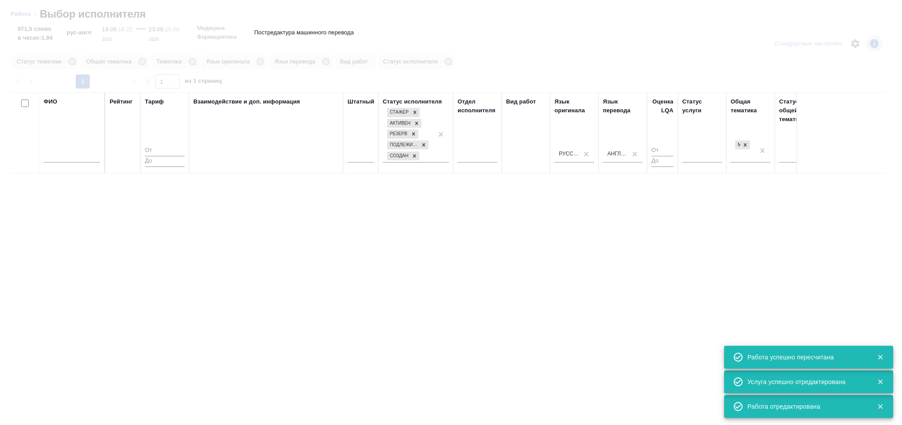
type textarea "x"
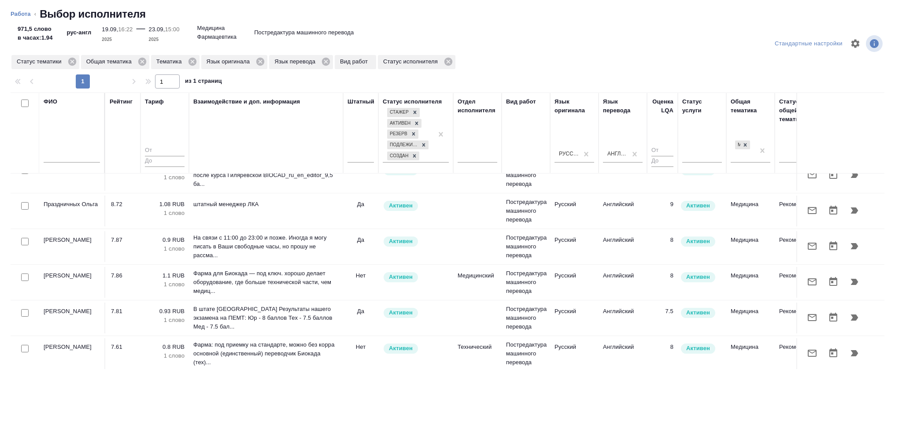
scroll to position [176, 0]
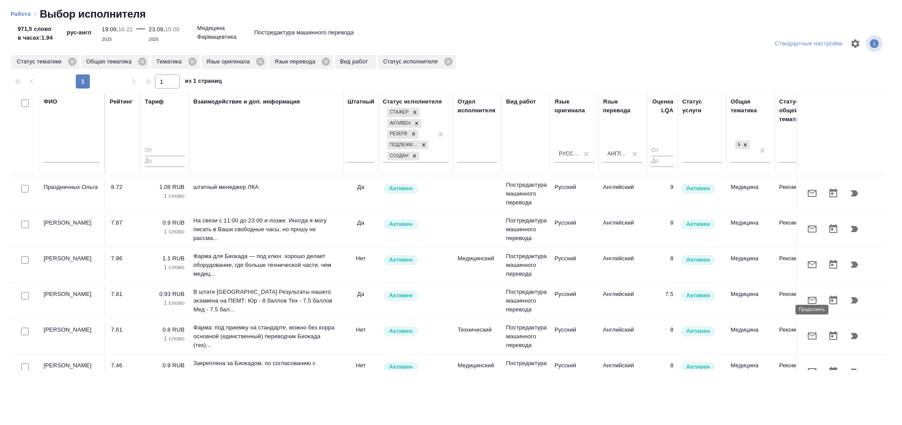
click at [851, 303] on icon "button" at bounding box center [854, 300] width 7 height 6
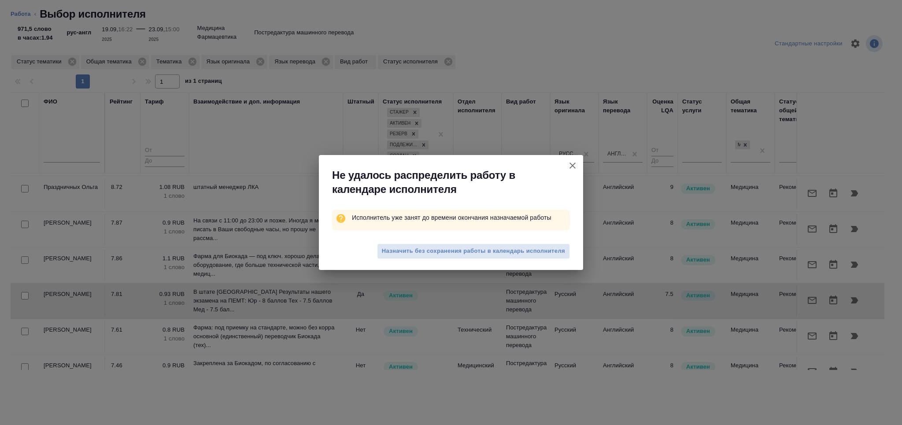
type textarea "x"
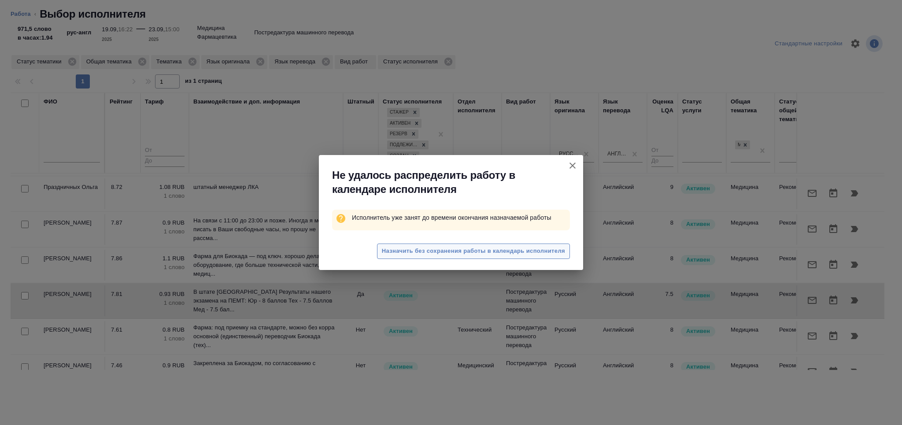
click at [414, 256] on button "Назначить без сохранения работы в календарь исполнителя" at bounding box center [473, 250] width 193 height 15
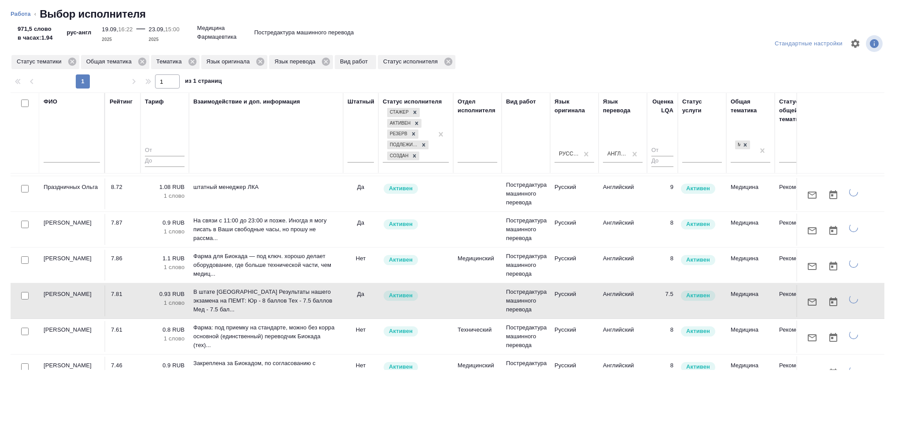
type textarea "x"
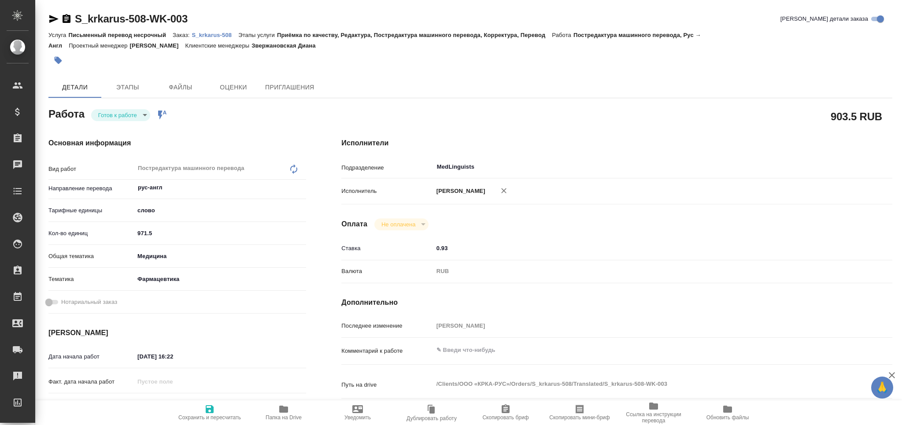
type textarea "x"
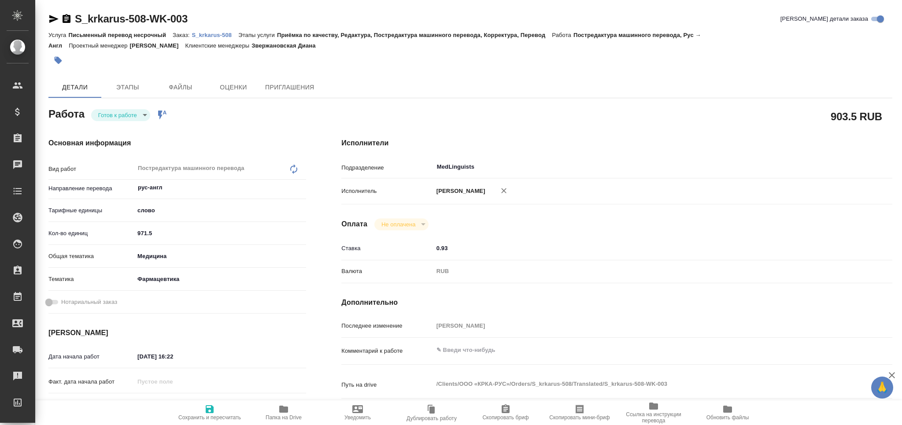
type textarea "x"
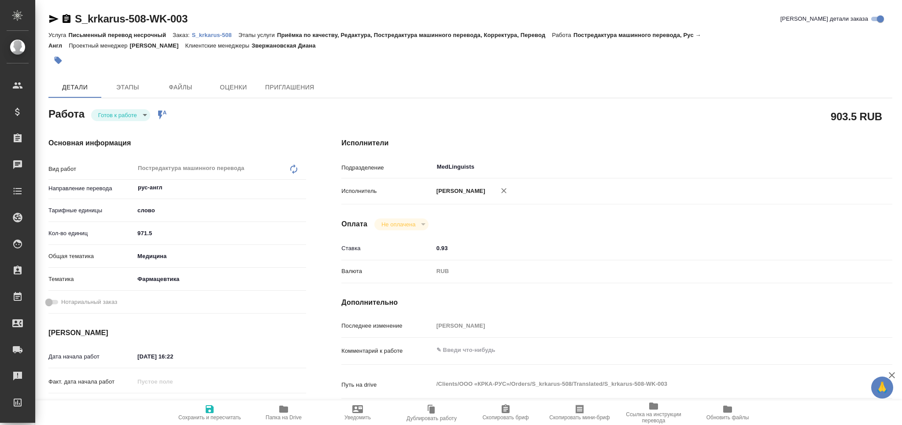
type textarea "x"
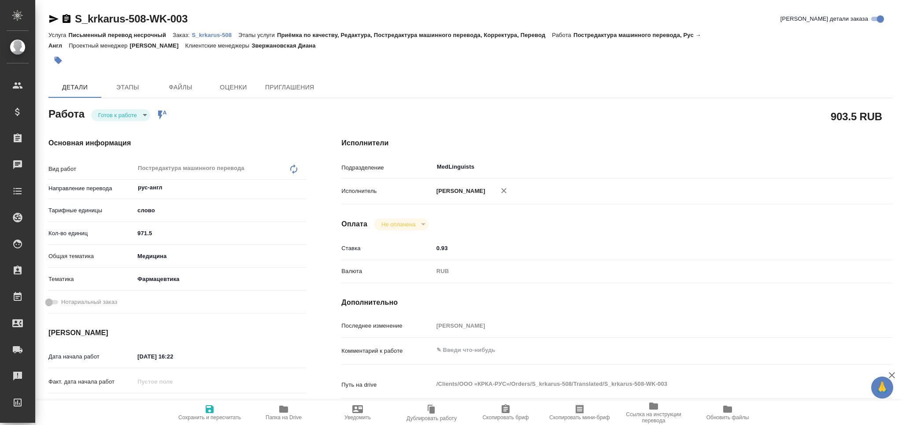
type textarea "x"
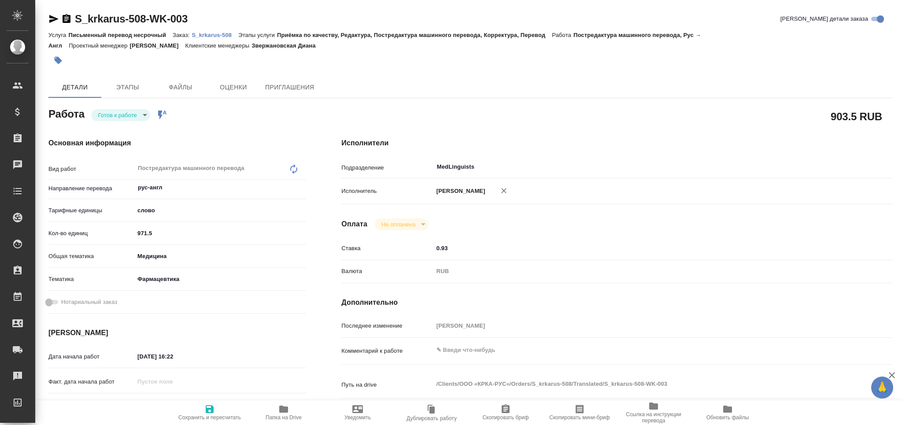
type textarea "x"
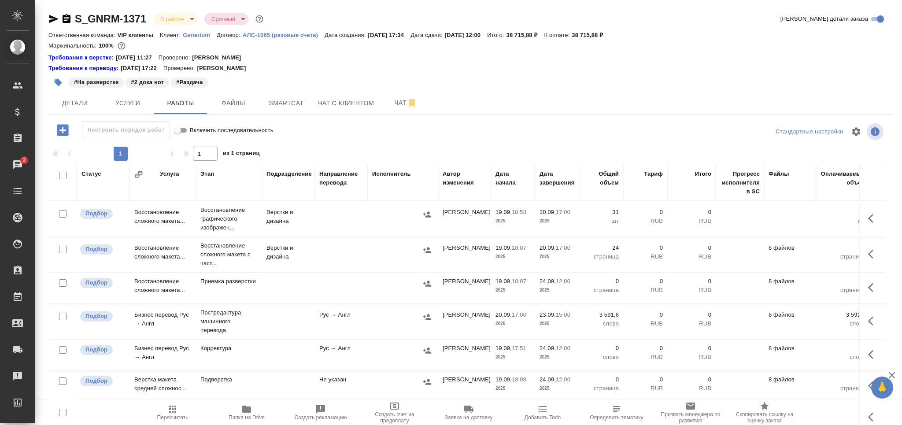
scroll to position [13, 0]
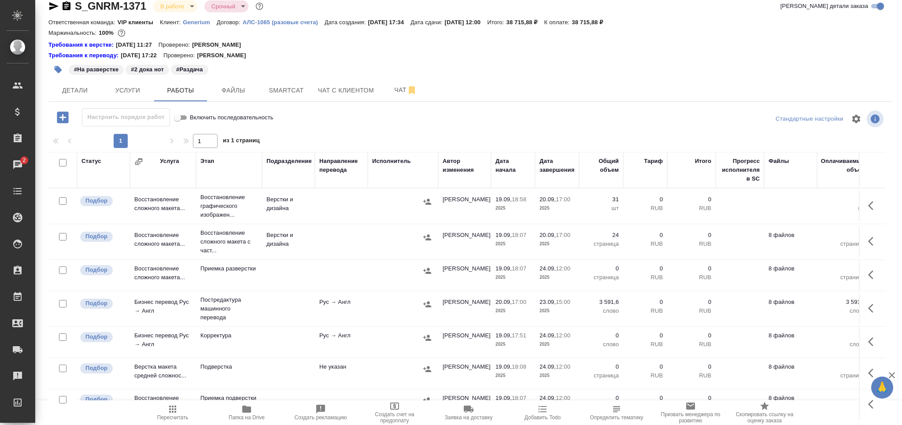
click at [176, 410] on icon "button" at bounding box center [172, 409] width 11 height 11
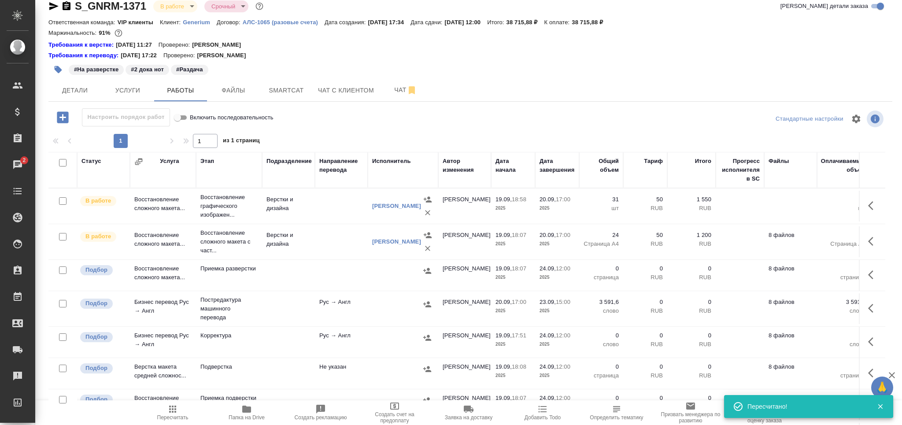
click at [62, 269] on input "checkbox" at bounding box center [62, 269] width 7 height 7
checkbox input "true"
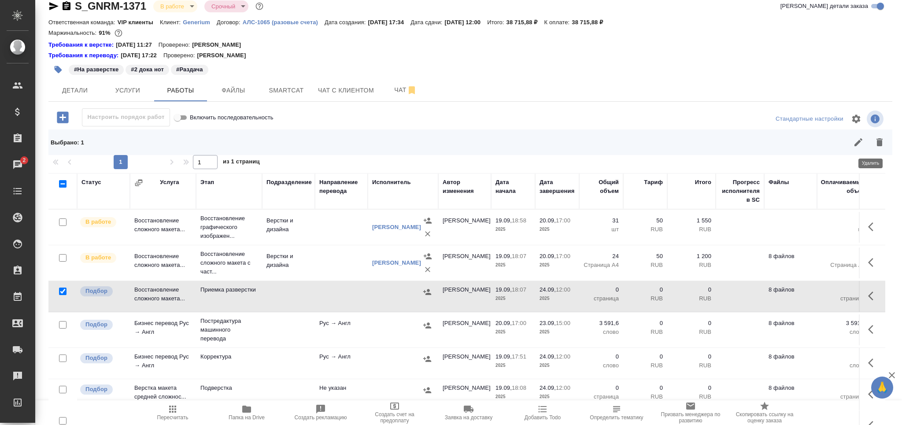
drag, startPoint x: 874, startPoint y: 143, endPoint x: 755, endPoint y: 188, distance: 127.1
click at [874, 144] on icon "button" at bounding box center [879, 142] width 11 height 11
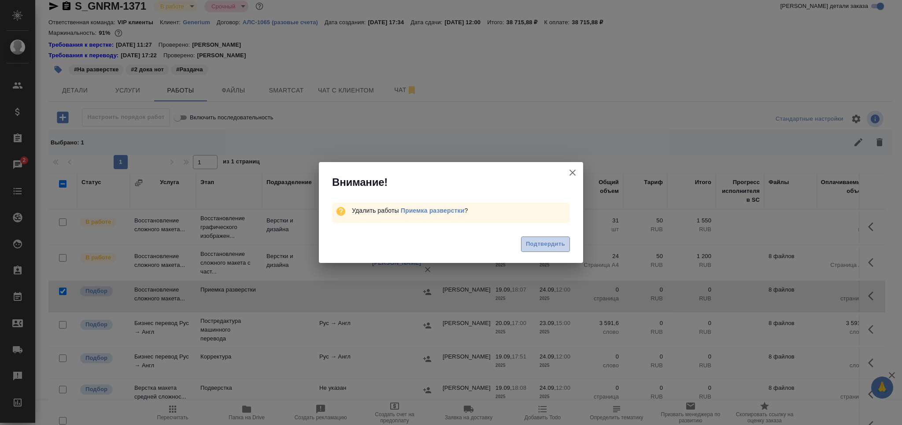
click at [553, 244] on span "Подтвердить" at bounding box center [545, 244] width 39 height 10
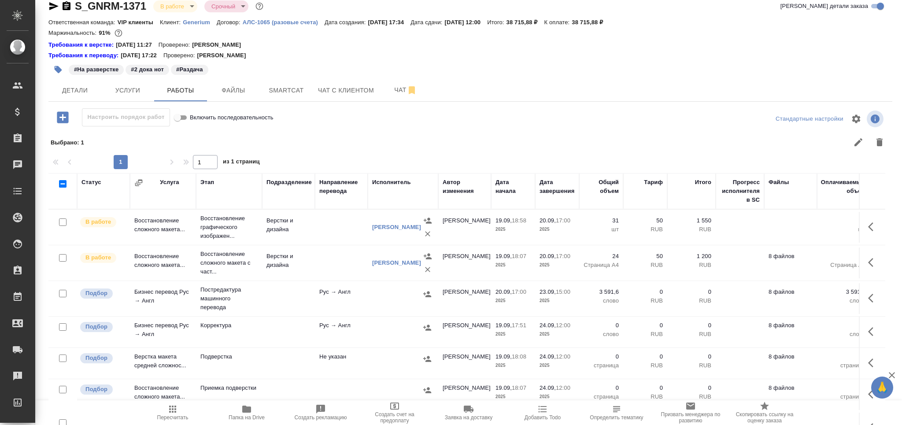
click at [342, 292] on td "Рус → Англ" at bounding box center [341, 298] width 53 height 31
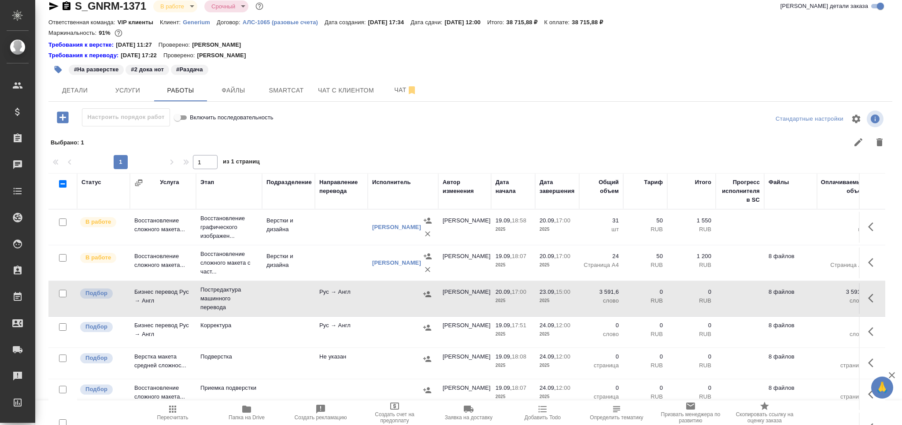
click at [342, 292] on td "Рус → Англ" at bounding box center [341, 298] width 53 height 31
click at [57, 63] on button "button" at bounding box center [57, 69] width 19 height 19
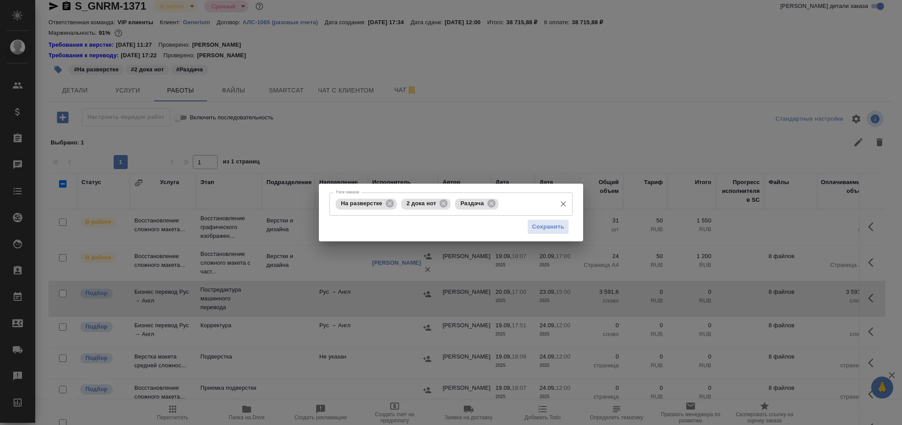
click at [510, 205] on input "Тэги заказа" at bounding box center [526, 203] width 51 height 15
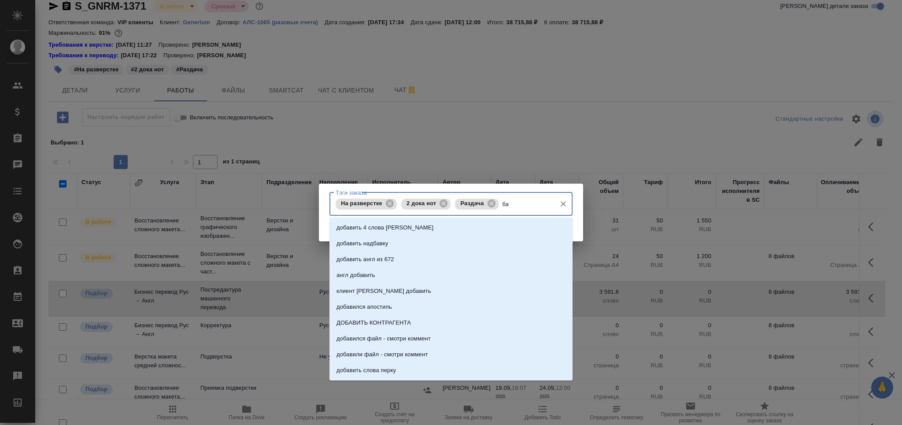
type input "баз"
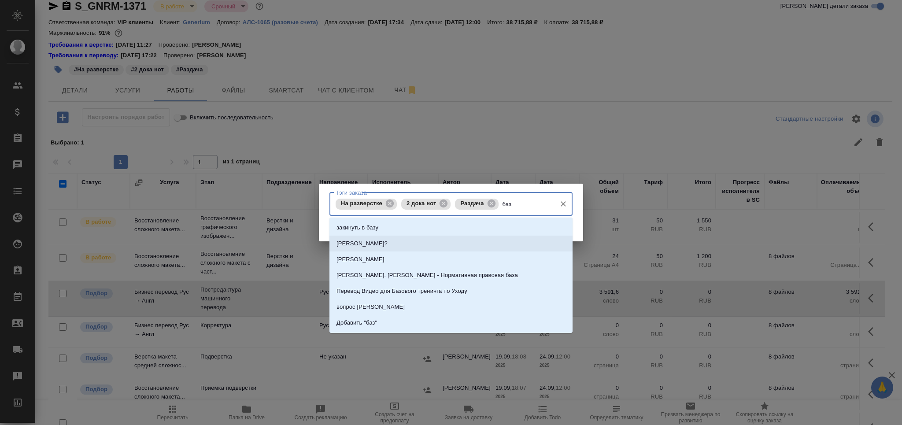
click at [375, 242] on li "Лена Базюк?" at bounding box center [450, 244] width 243 height 16
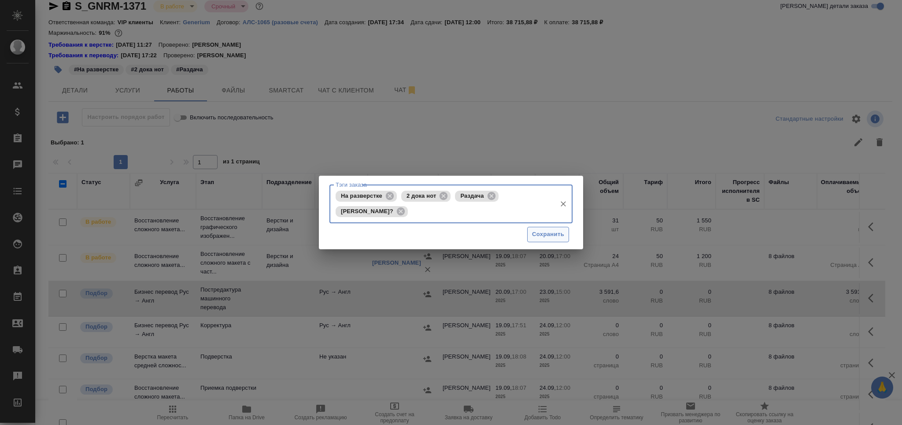
click at [538, 231] on span "Сохранить" at bounding box center [548, 234] width 32 height 10
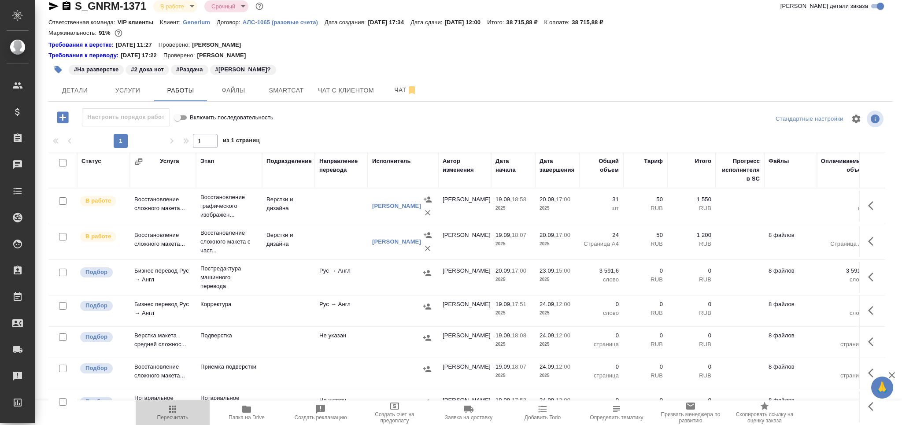
click at [177, 413] on icon "button" at bounding box center [172, 409] width 11 height 11
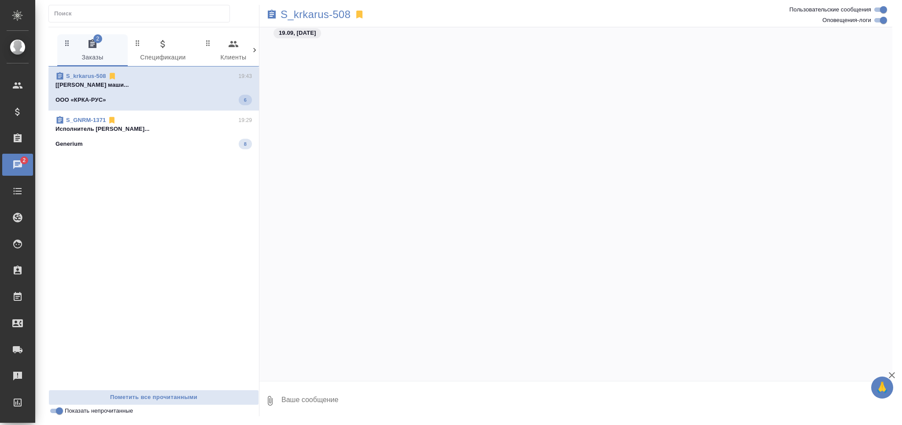
scroll to position [3744, 0]
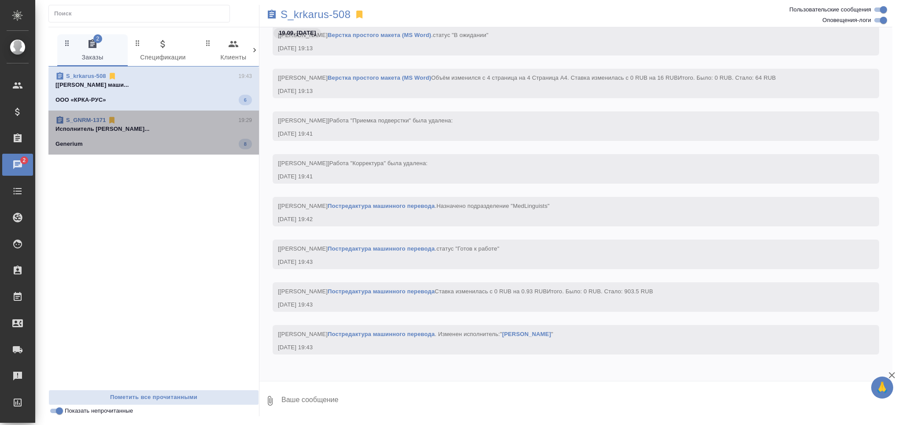
click at [116, 139] on div "Generium 8" at bounding box center [153, 144] width 196 height 11
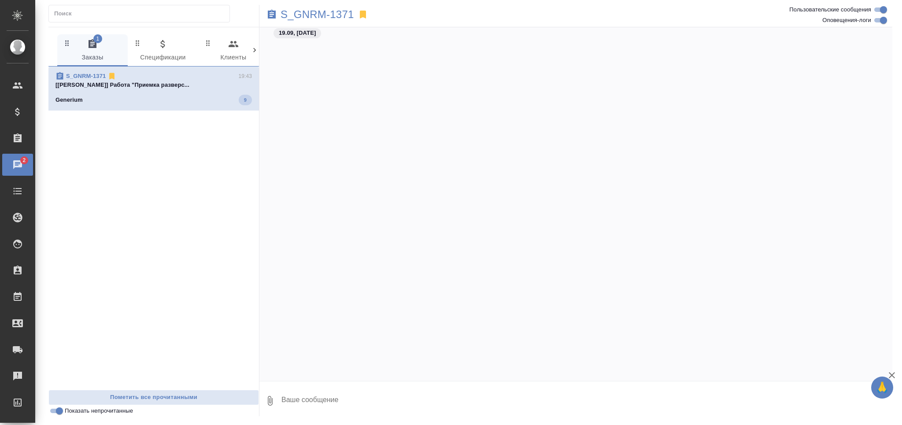
scroll to position [12244, 0]
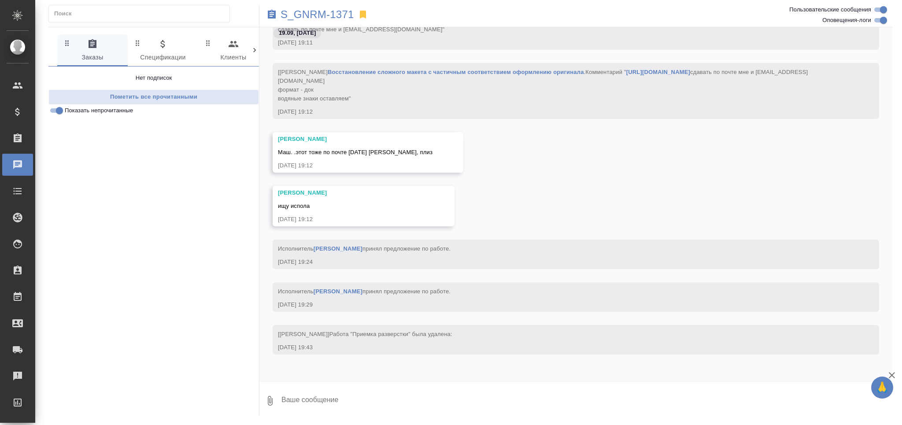
click at [353, 397] on textarea at bounding box center [586, 401] width 612 height 30
type textarea "о"
type textarea "jr'"
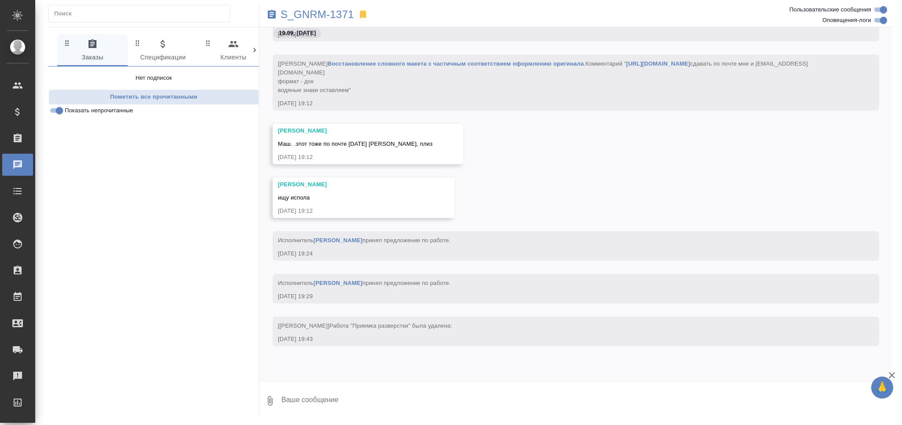
scroll to position [12287, 0]
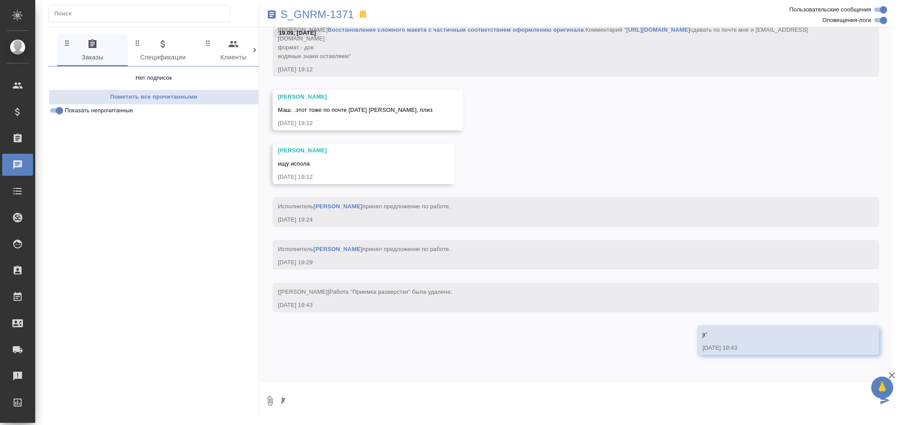
type textarea "j"
type textarea "ок"
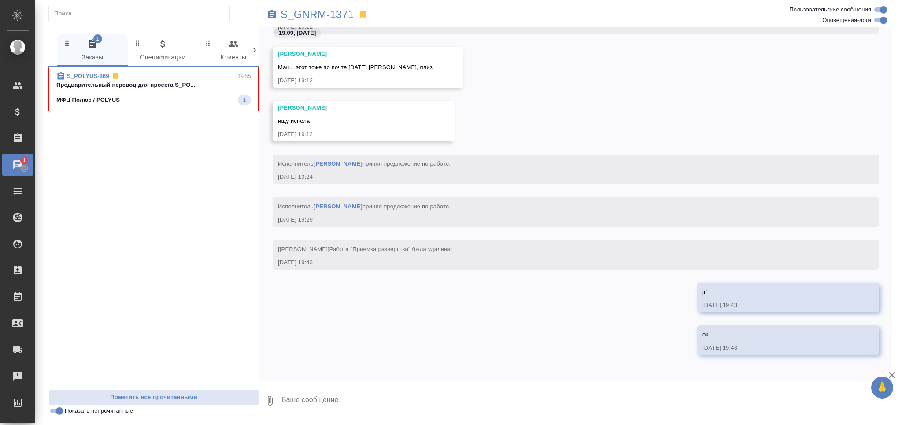
click at [157, 77] on div "S_POLYUS-869 19:55" at bounding box center [153, 76] width 195 height 9
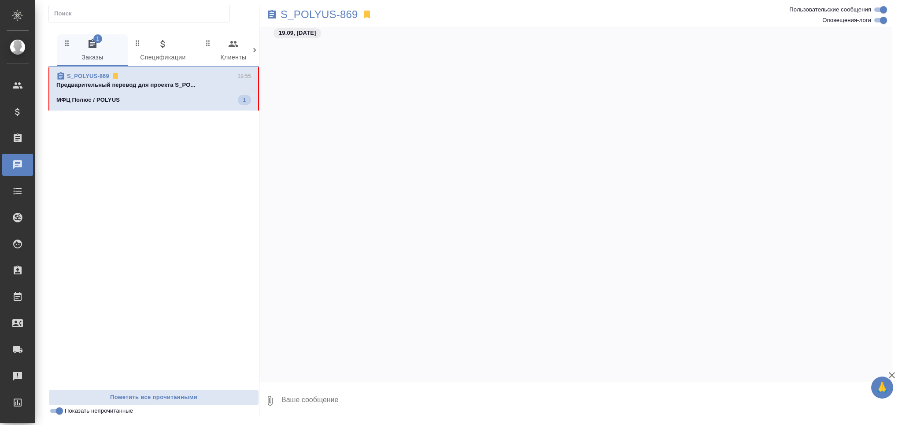
scroll to position [21601, 0]
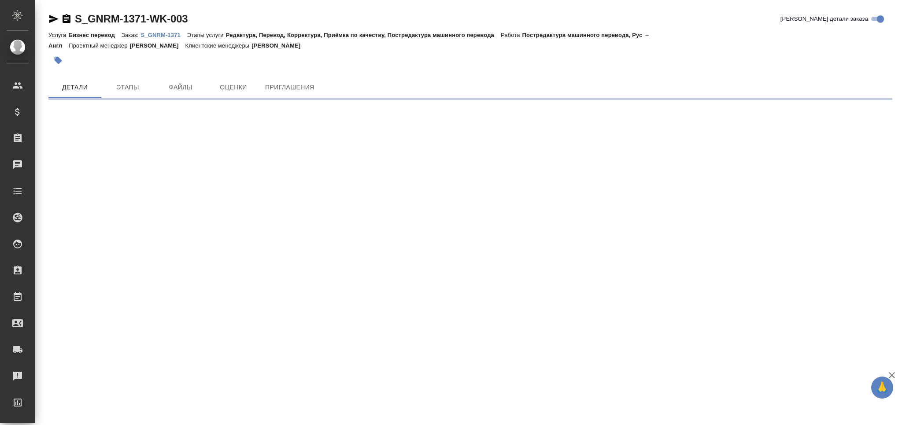
click at [338, 289] on div ".cls-1 fill:#fff; AWATERA Grabko [PERSON_NAME] Спецификации Заказы Чаты Todo Пр…" at bounding box center [451, 212] width 902 height 425
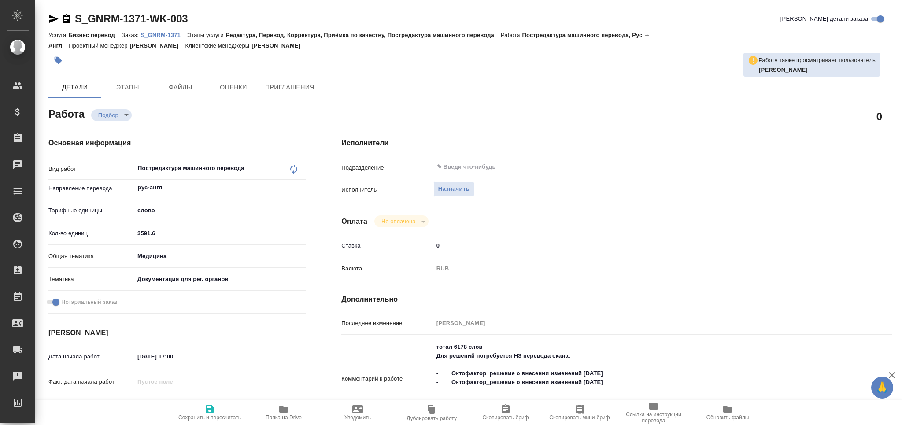
type textarea "x"
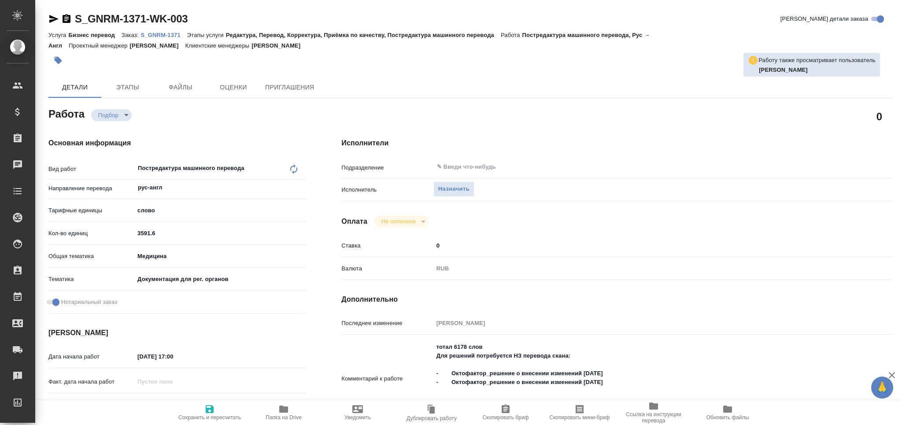
type textarea "x"
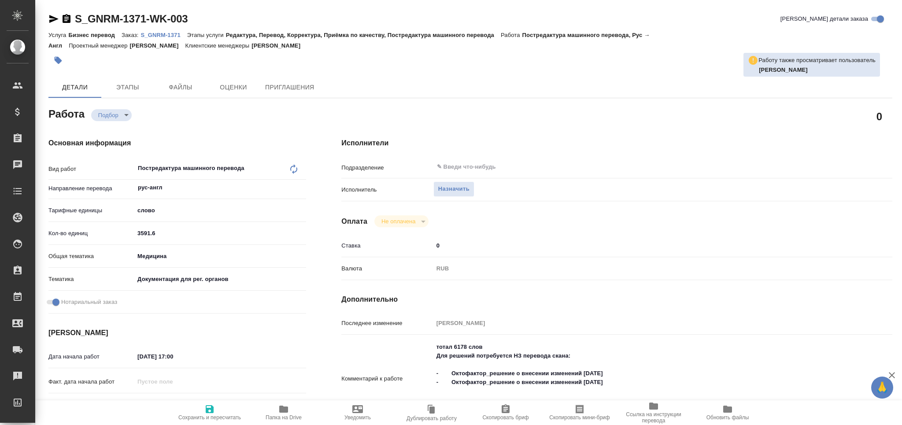
type textarea "x"
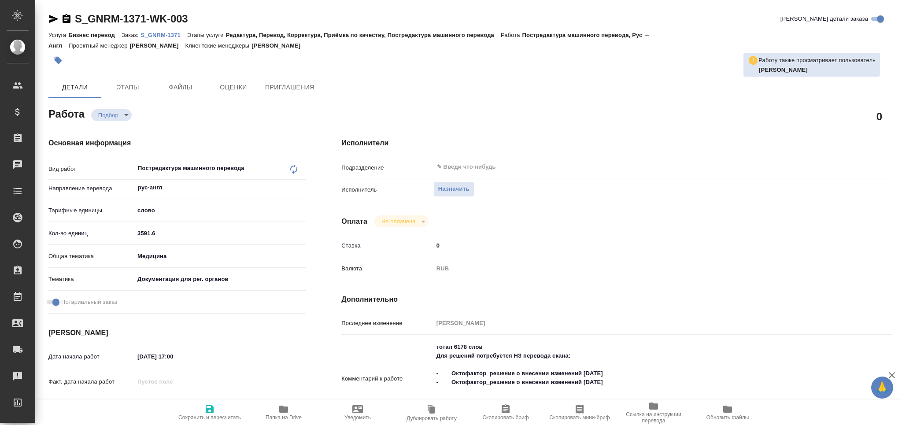
type textarea "x"
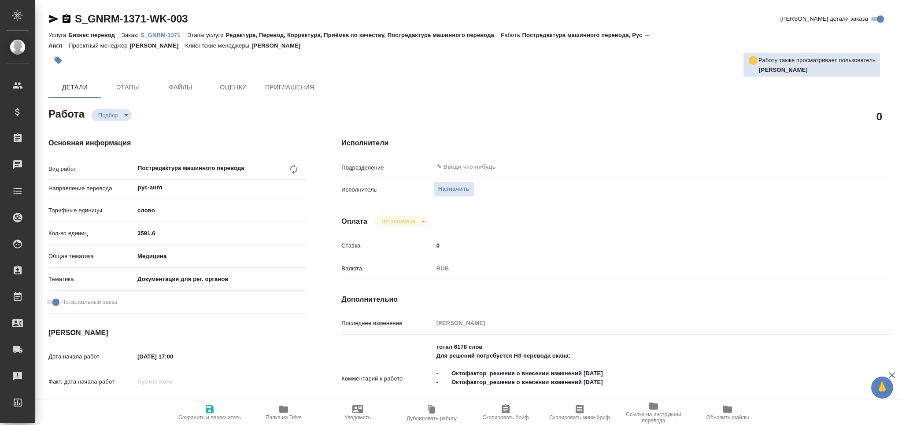
type textarea "x"
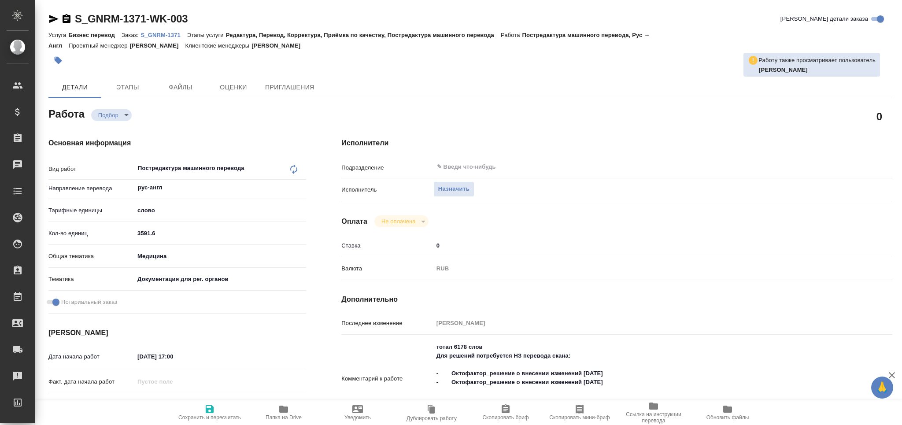
type textarea "x"
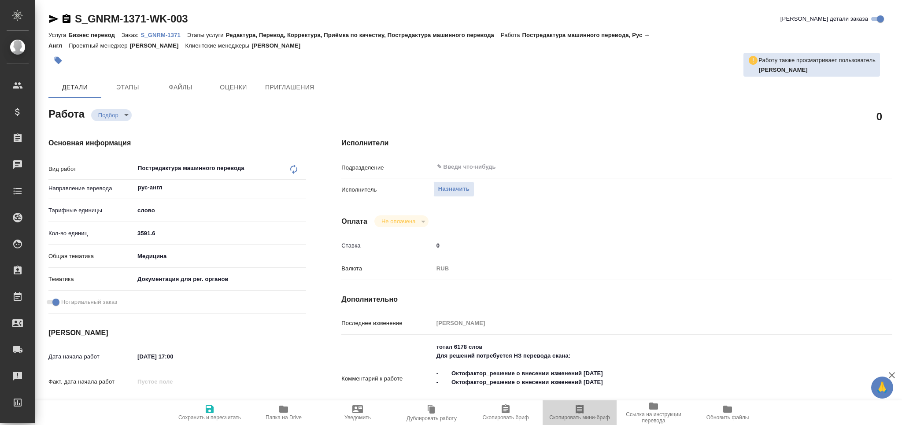
click at [583, 410] on icon "button" at bounding box center [579, 409] width 8 height 9
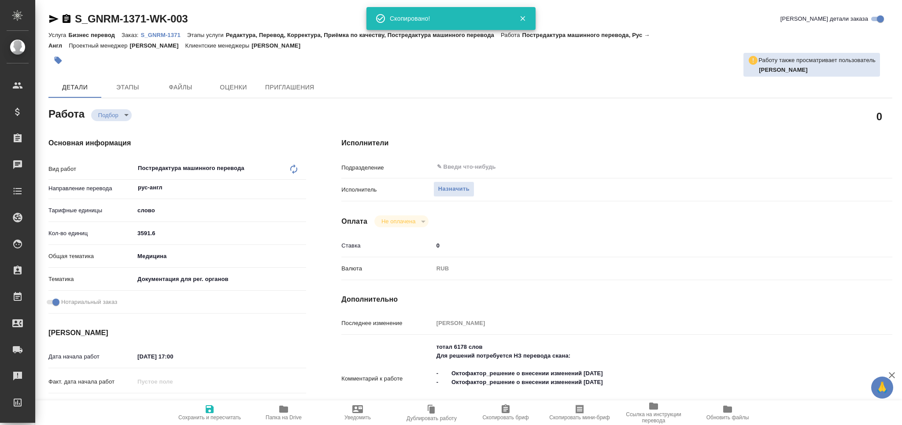
type textarea "x"
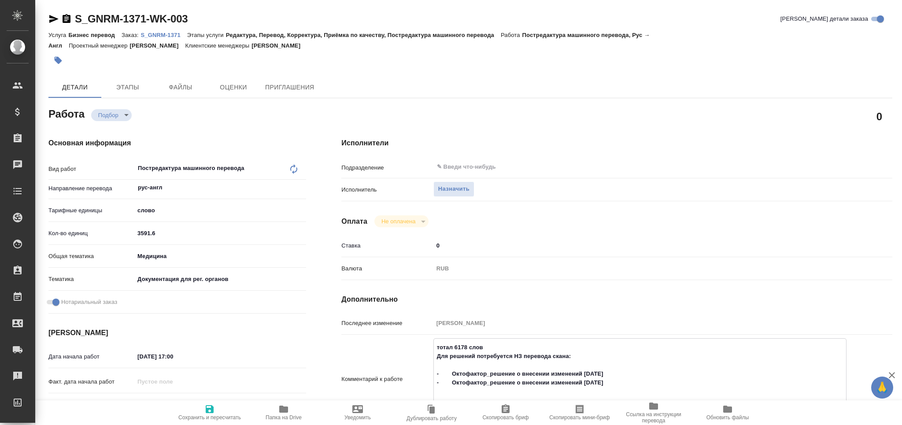
drag, startPoint x: 435, startPoint y: 346, endPoint x: 676, endPoint y: 429, distance: 254.8
click at [676, 424] on html "🙏 .cls-1 fill:#fff; AWATERA Grabko Mariya Клиенты Спецификации Заказы 0 Чаты To…" at bounding box center [451, 212] width 902 height 425
type textarea "x"
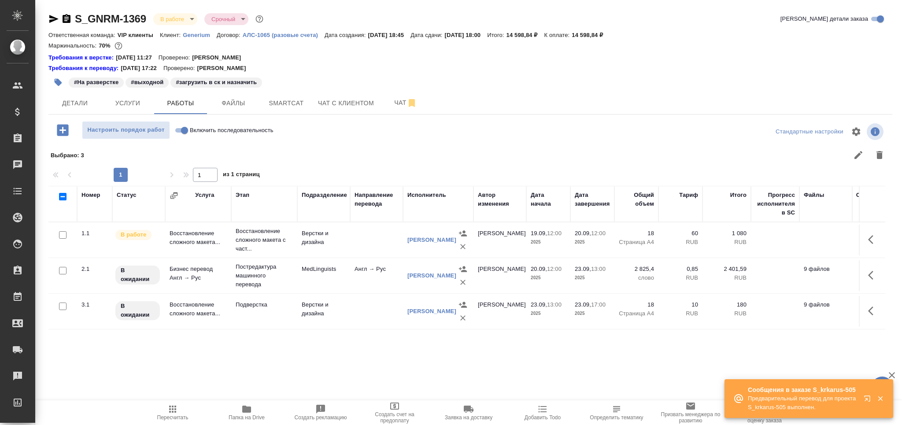
click at [173, 419] on span "Пересчитать" at bounding box center [172, 417] width 31 height 6
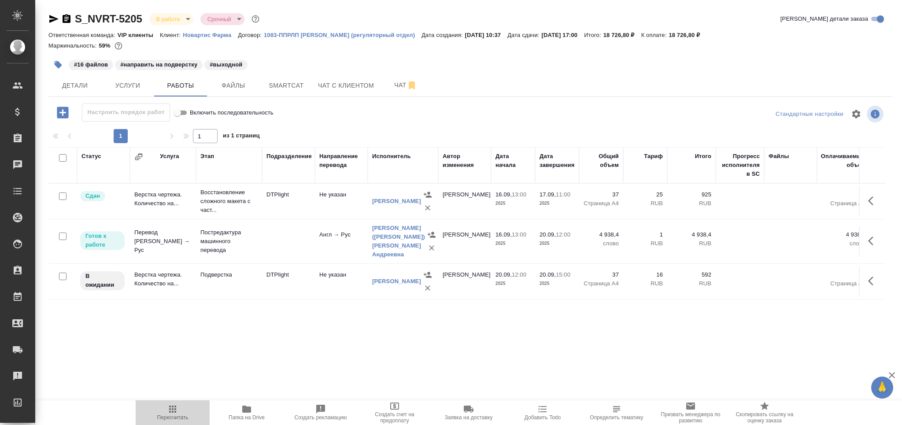
click at [170, 419] on span "Пересчитать" at bounding box center [172, 417] width 31 height 6
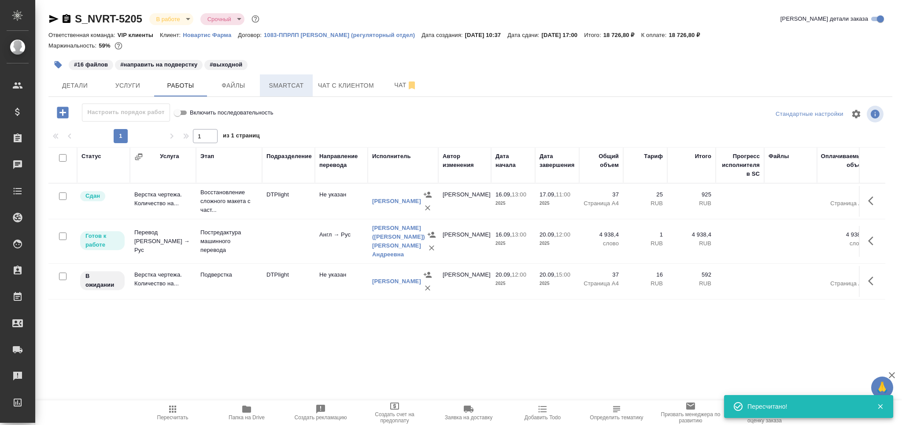
click at [296, 82] on span "Smartcat" at bounding box center [286, 85] width 42 height 11
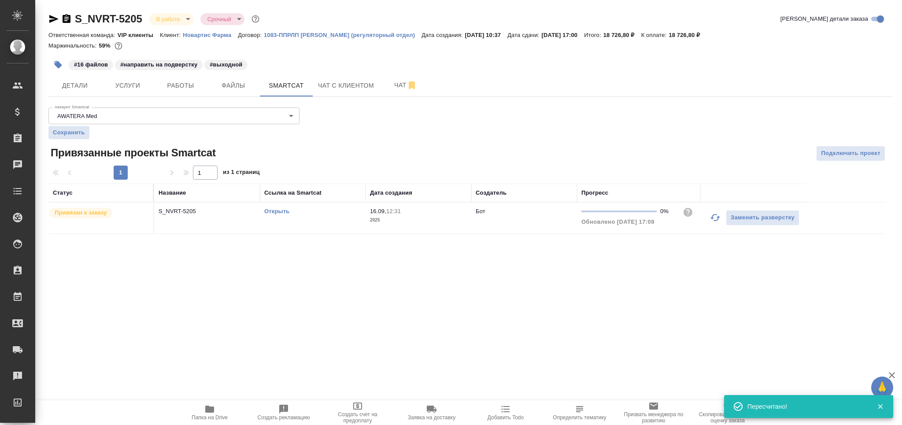
click at [715, 218] on icon "button" at bounding box center [715, 217] width 11 height 11
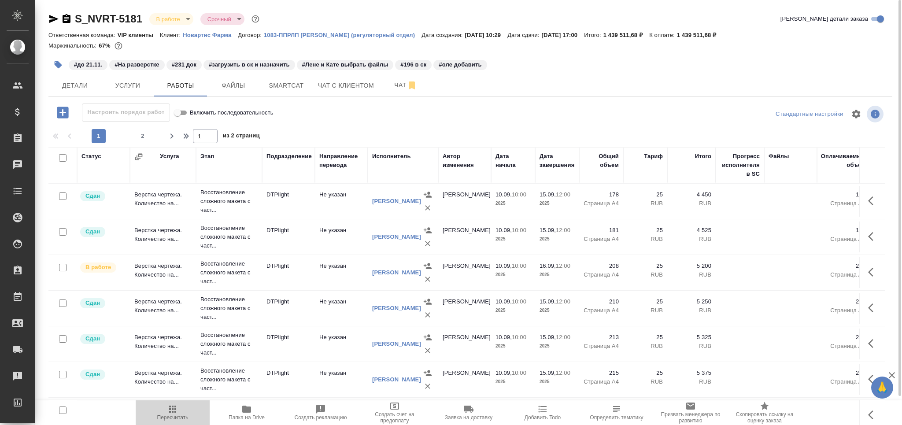
click at [192, 416] on span "Пересчитать" at bounding box center [172, 412] width 63 height 17
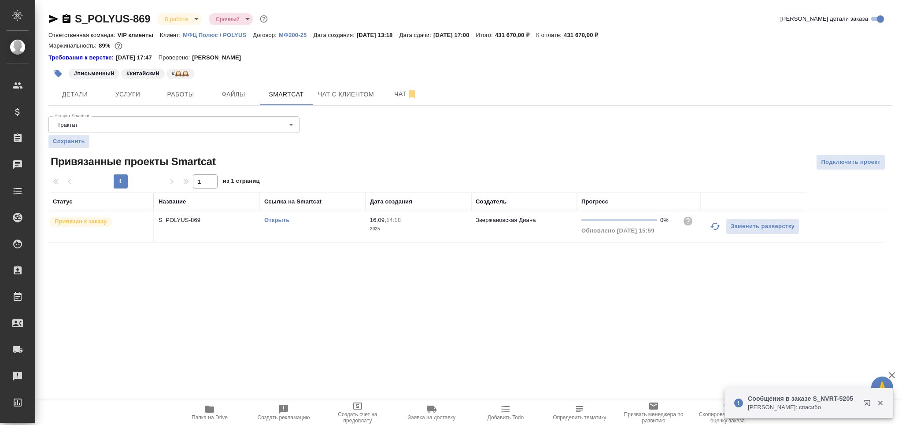
click at [287, 222] on link "Открыть" at bounding box center [276, 220] width 25 height 7
